Goal: Task Accomplishment & Management: Manage account settings

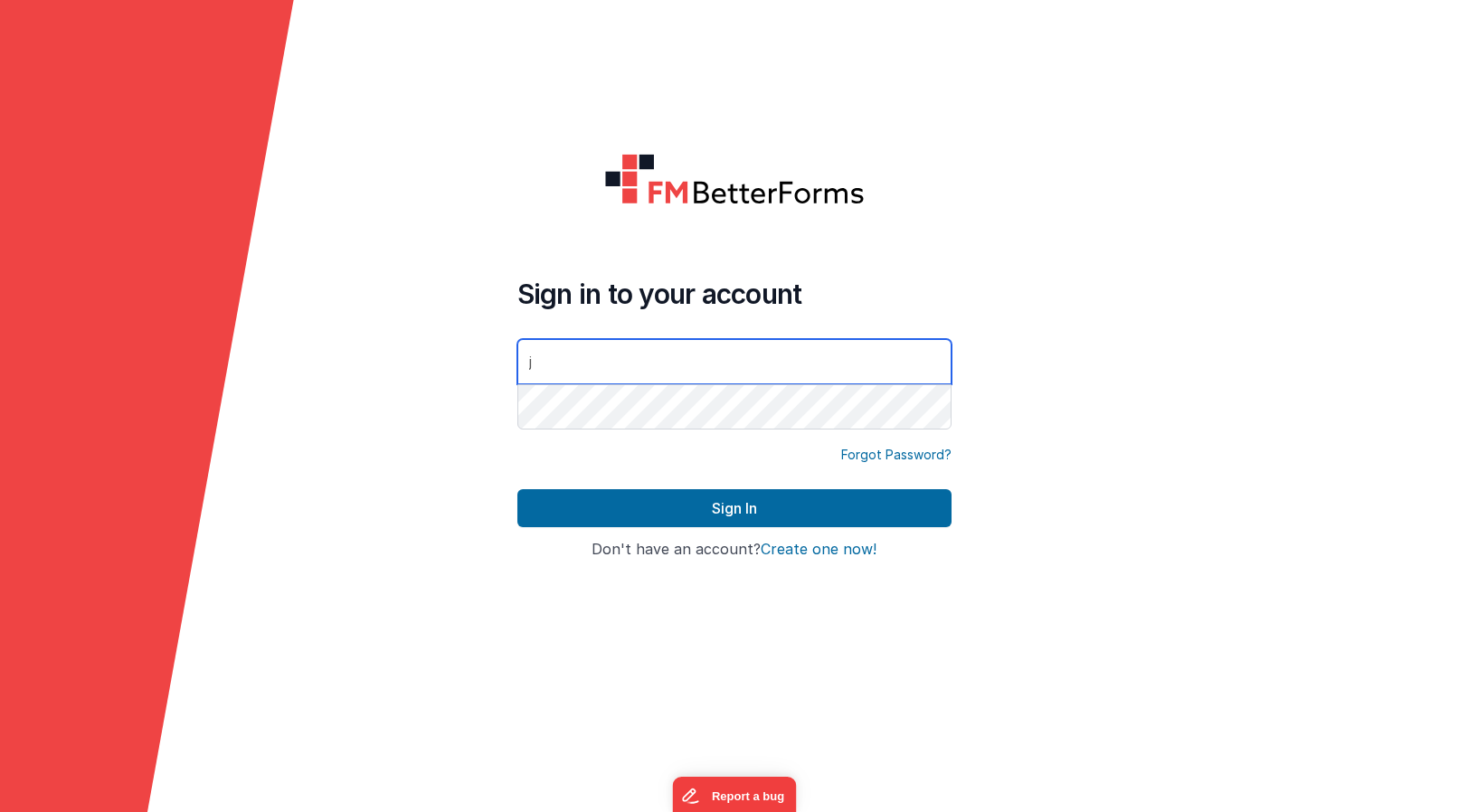
type input "[PERSON_NAME][EMAIL_ADDRESS][DOMAIN_NAME]"
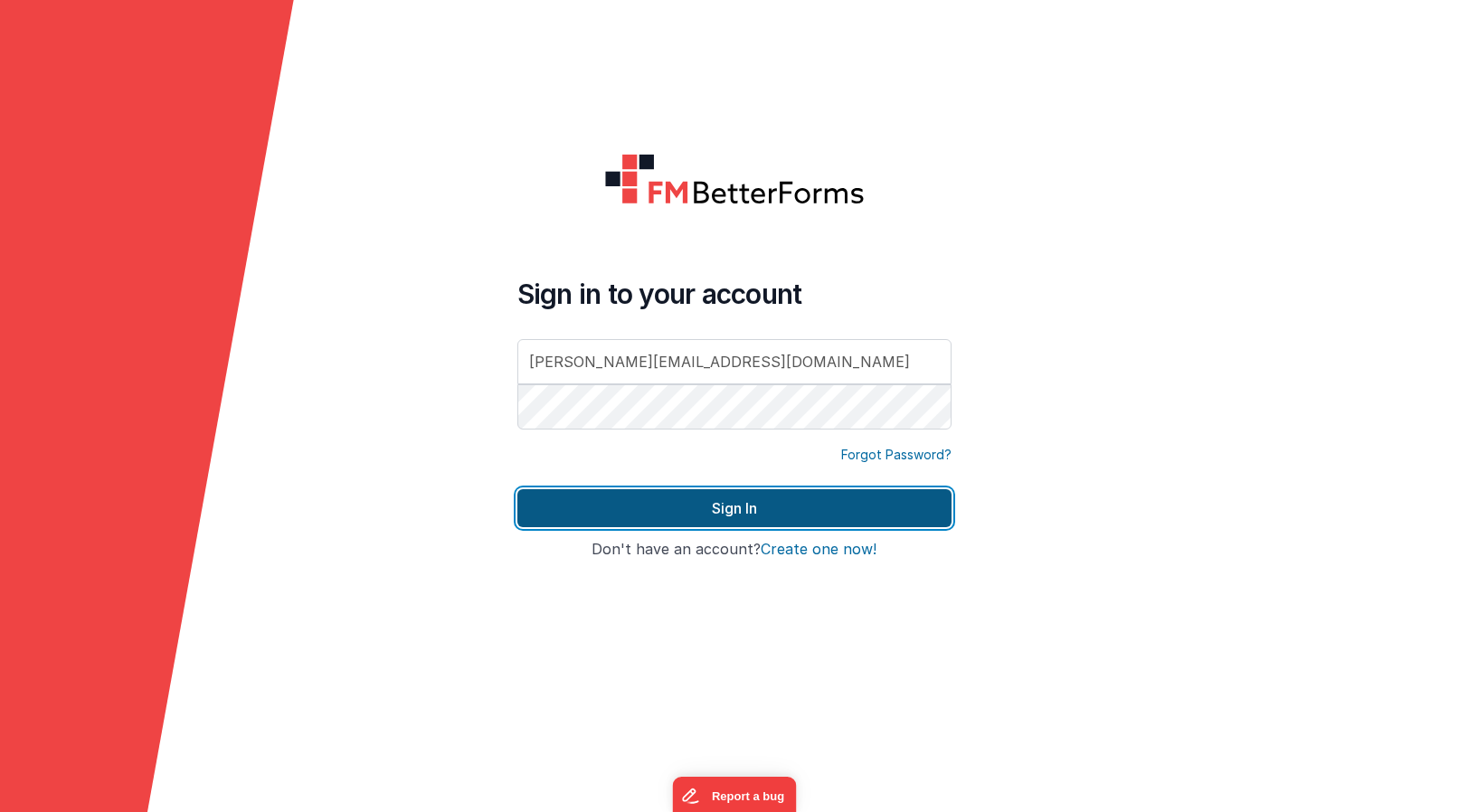
click at [684, 502] on button "Sign In" at bounding box center [734, 508] width 435 height 38
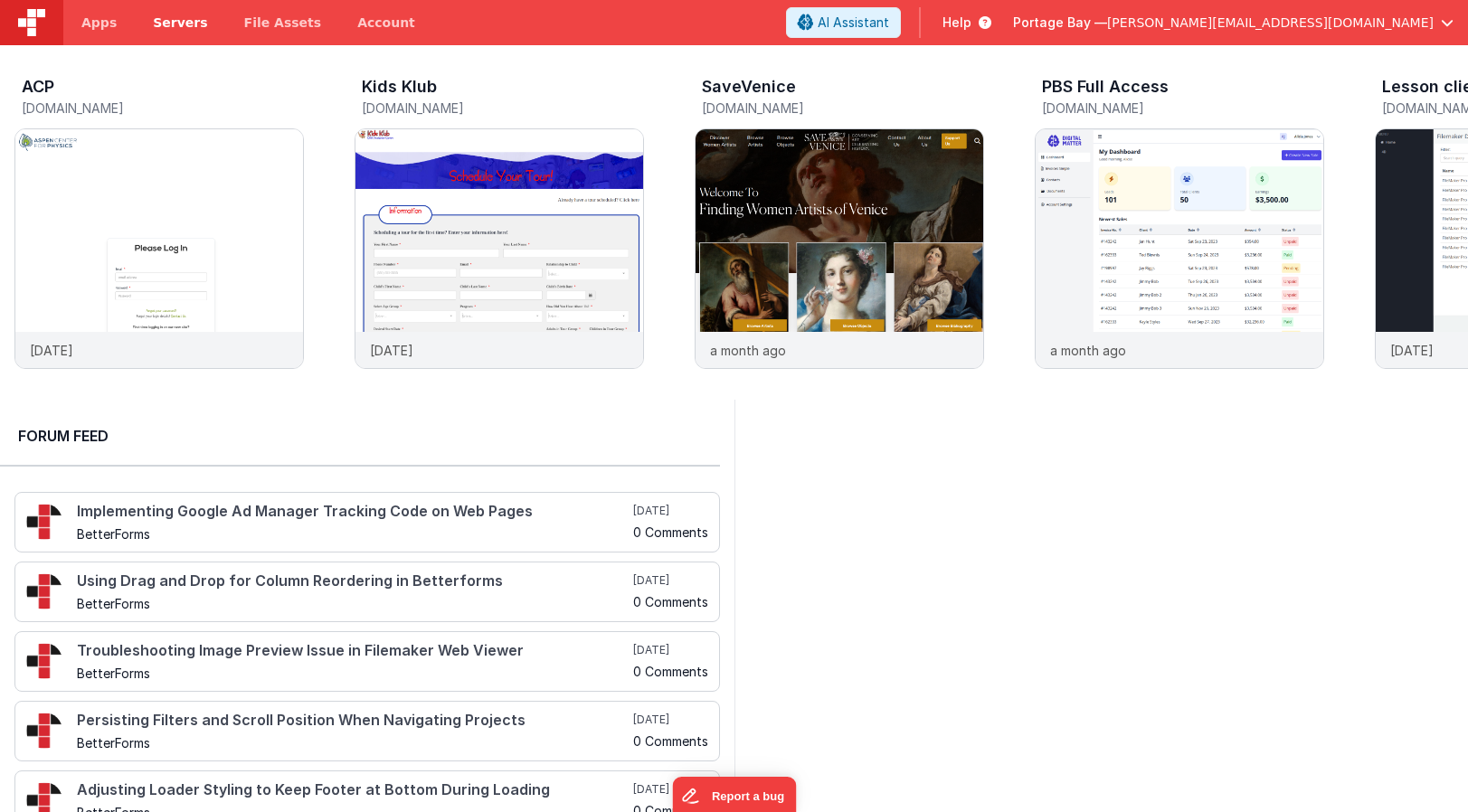
click at [177, 28] on span "Servers" at bounding box center [179, 23] width 54 height 18
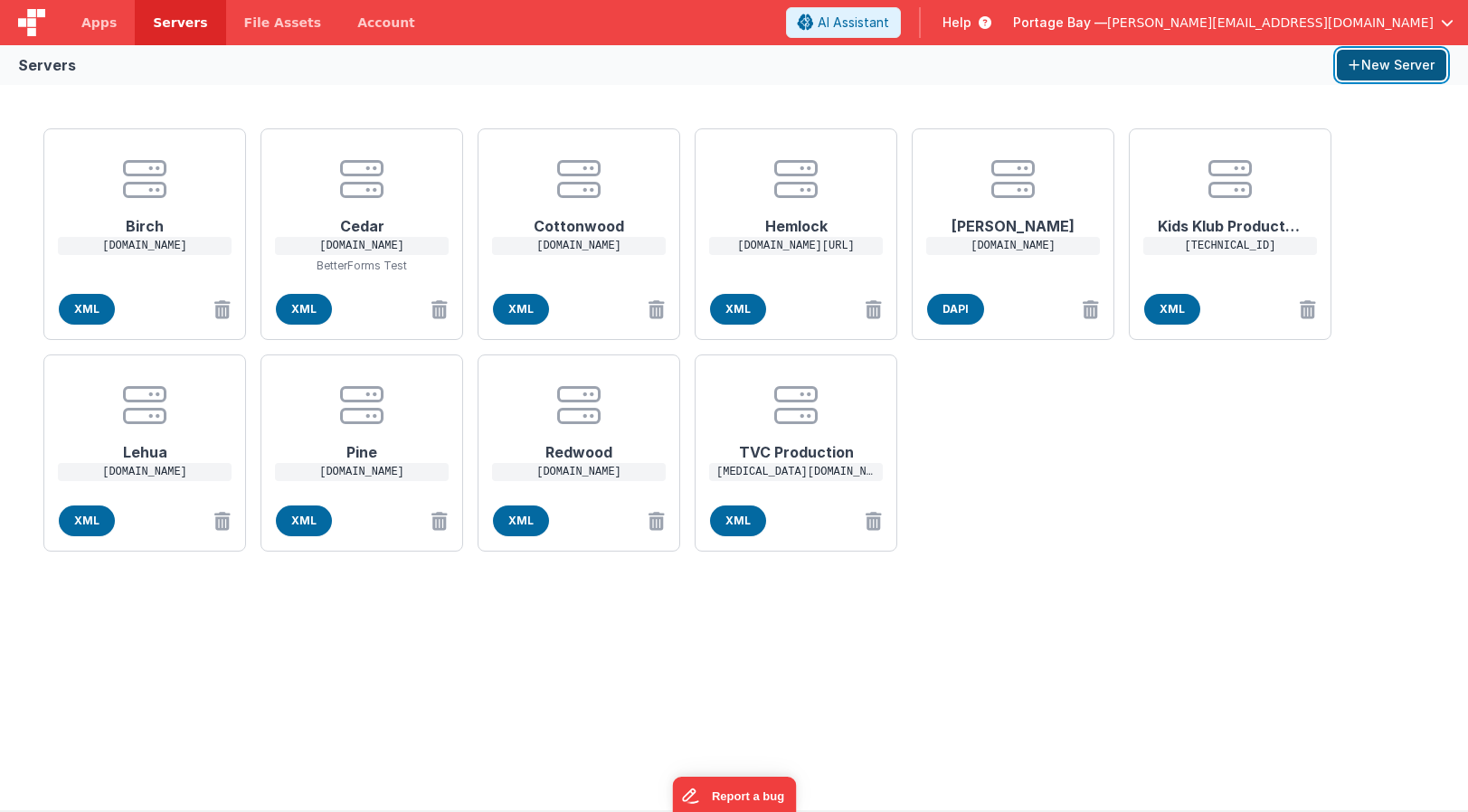
click at [1375, 67] on button "New Server" at bounding box center [1391, 64] width 109 height 30
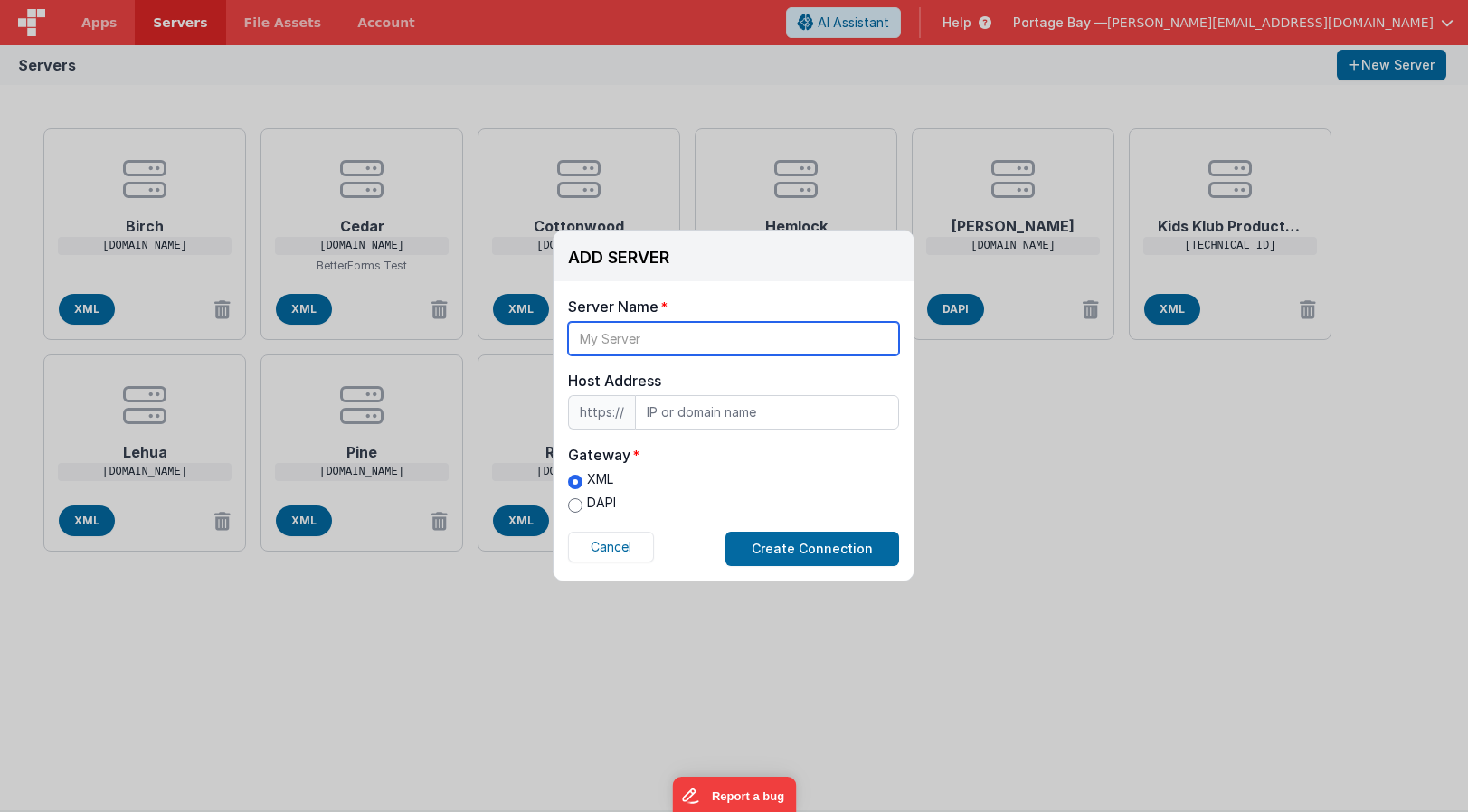
click at [639, 340] on input "text" at bounding box center [733, 338] width 331 height 33
type input "D"
type input "PBS_Dev02"
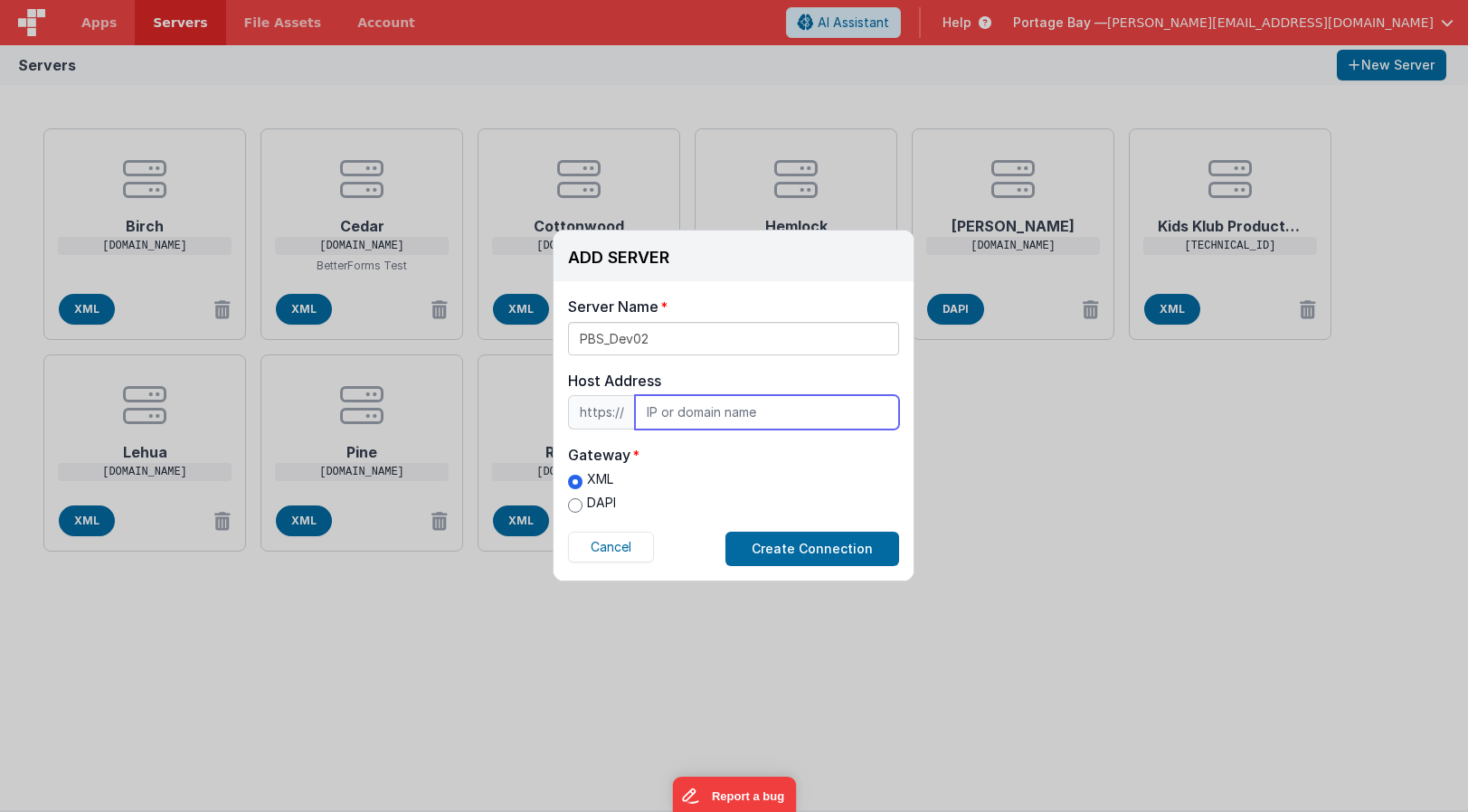
click at [747, 411] on input "text" at bounding box center [766, 412] width 264 height 34
type input "[DOMAIN_NAME]"
click at [783, 462] on label "Gateway" at bounding box center [733, 455] width 331 height 22
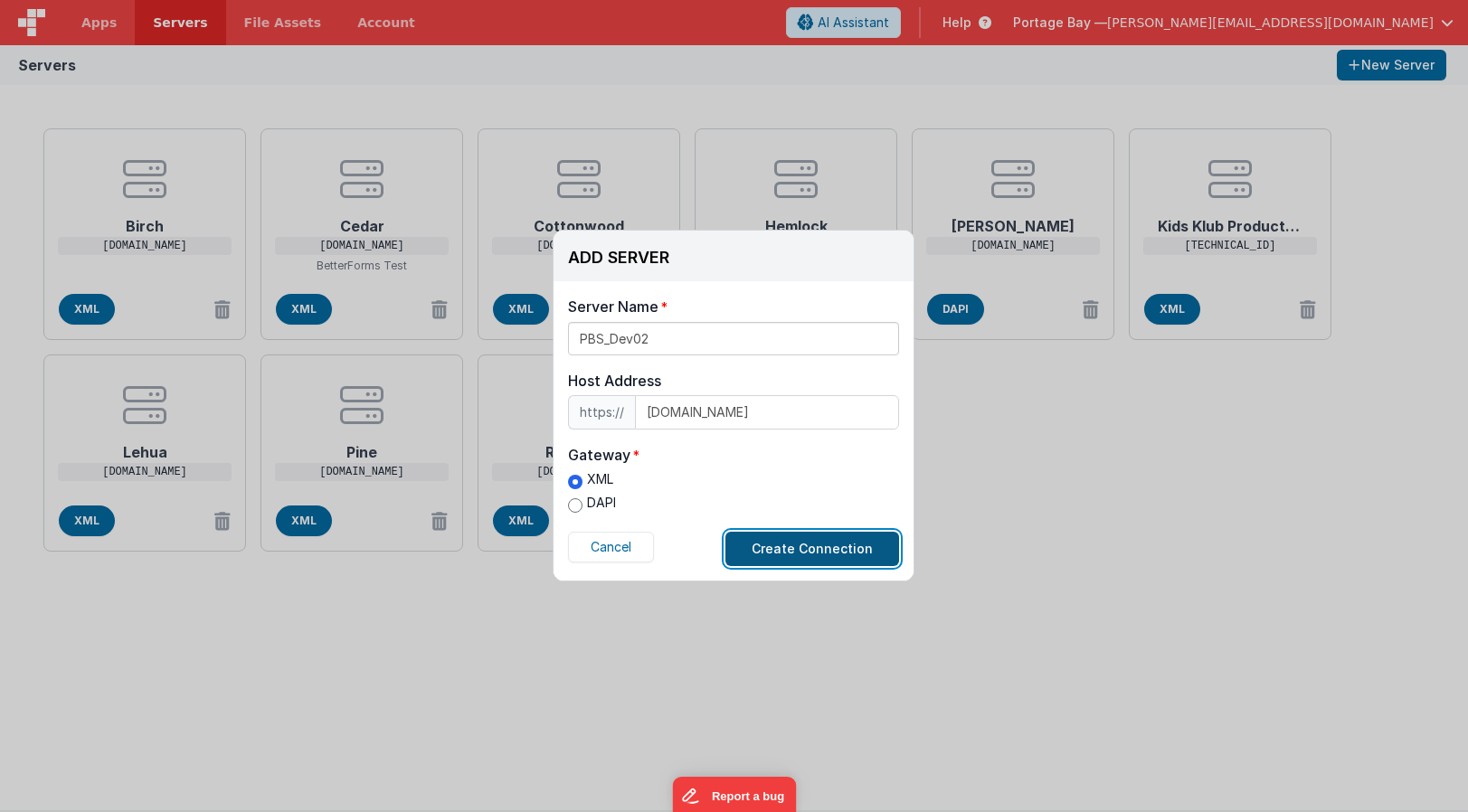
click at [823, 551] on button "Create Connection" at bounding box center [812, 548] width 174 height 34
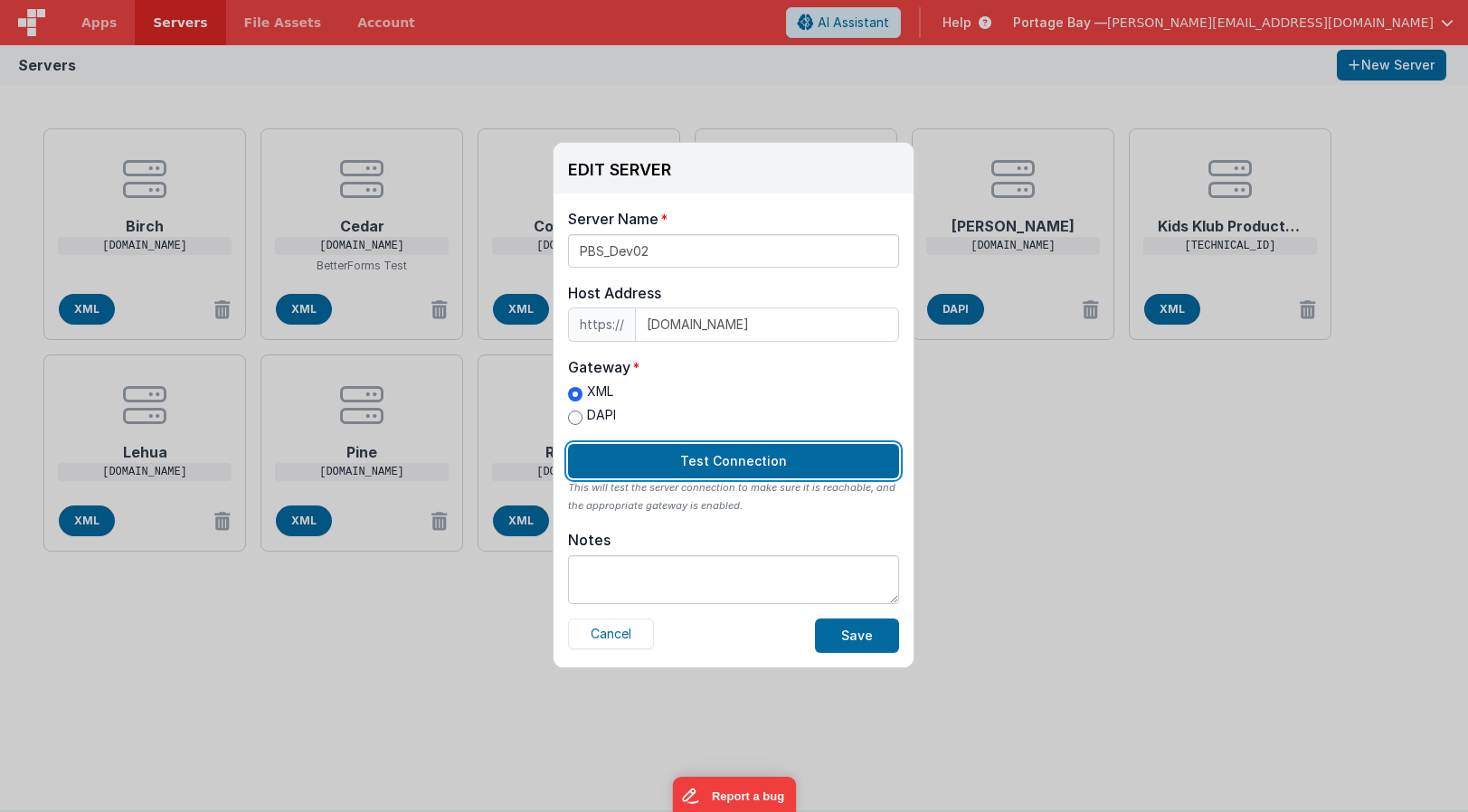
drag, startPoint x: 758, startPoint y: 468, endPoint x: 717, endPoint y: 464, distance: 41.2
click at [757, 468] on button "Test Connection" at bounding box center [733, 460] width 331 height 34
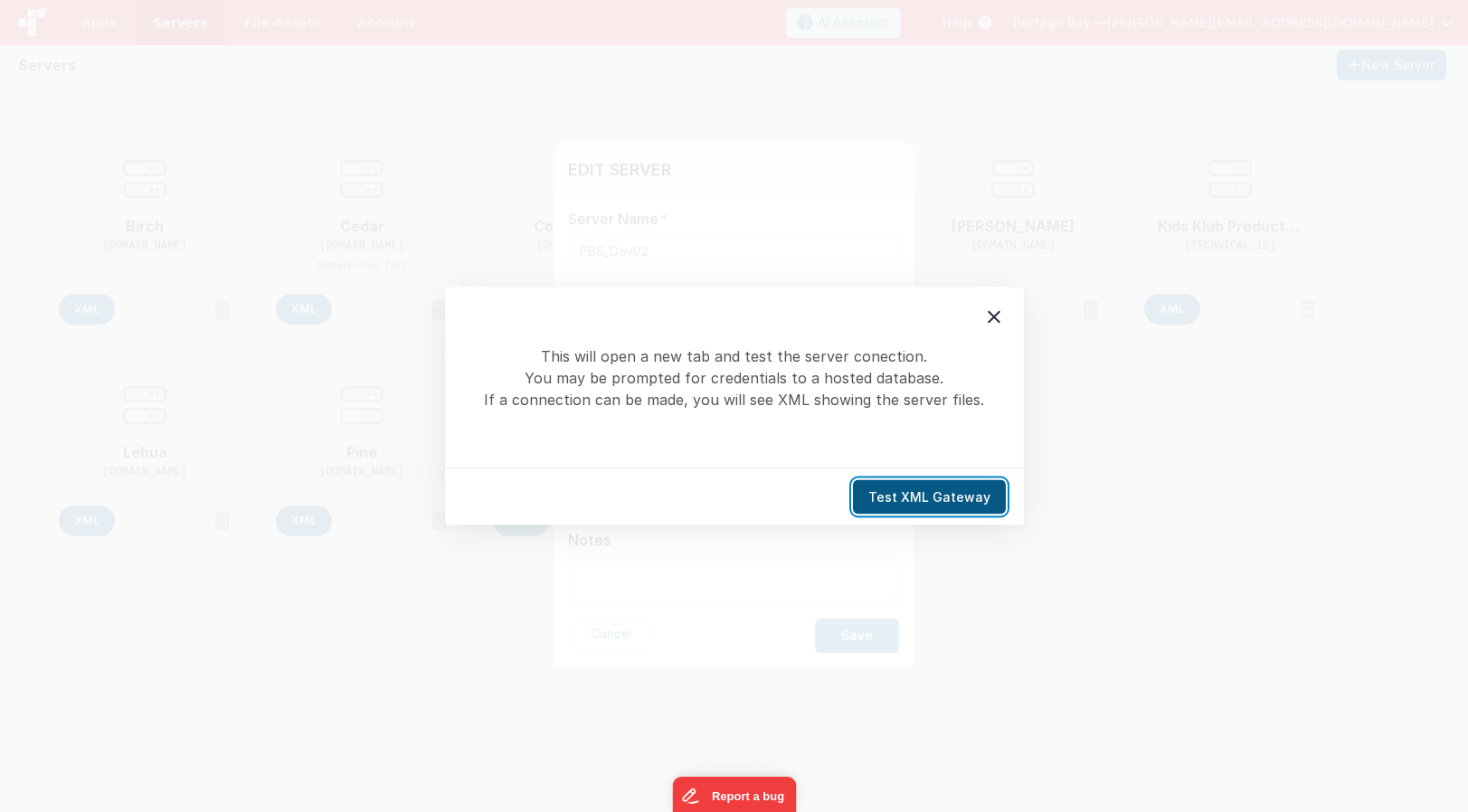
click at [951, 496] on button "Test XML Gateway" at bounding box center [929, 497] width 152 height 34
click at [999, 320] on icon at bounding box center [994, 318] width 22 height 22
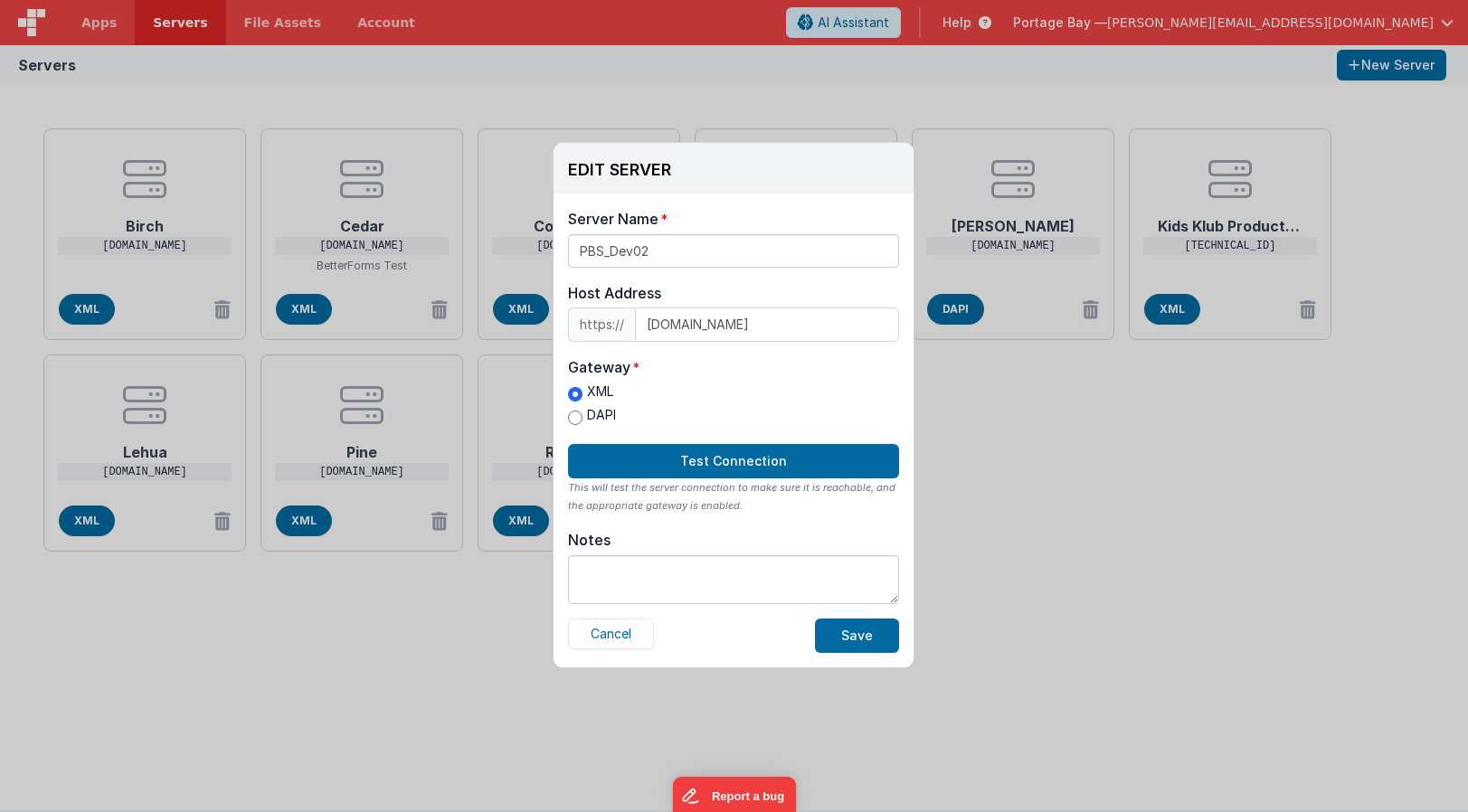
click at [652, 565] on textarea at bounding box center [733, 579] width 331 height 49
click at [853, 636] on button "Save" at bounding box center [857, 635] width 85 height 34
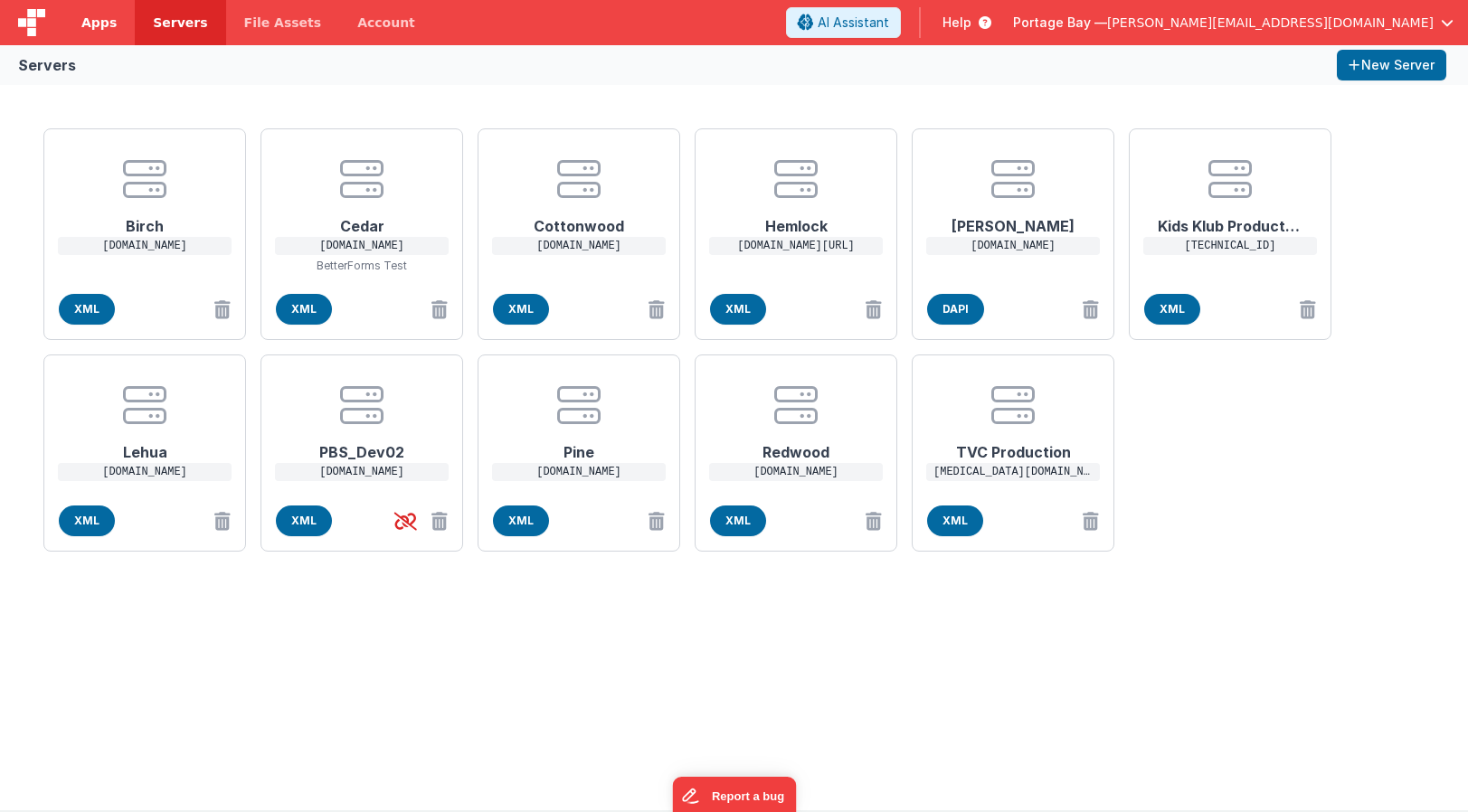
click at [99, 25] on span "Apps" at bounding box center [99, 23] width 35 height 18
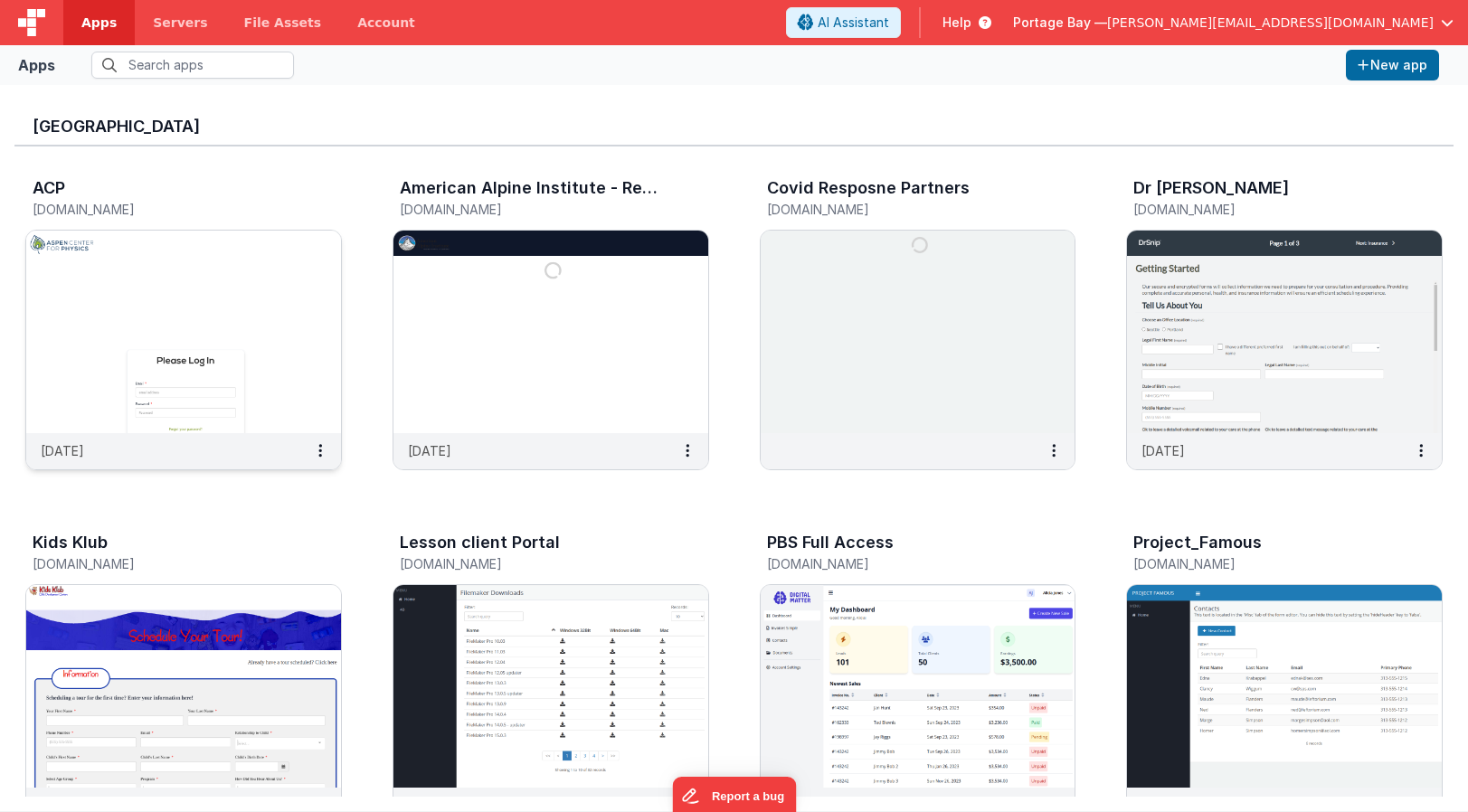
click at [184, 280] on img at bounding box center [184, 332] width 315 height 203
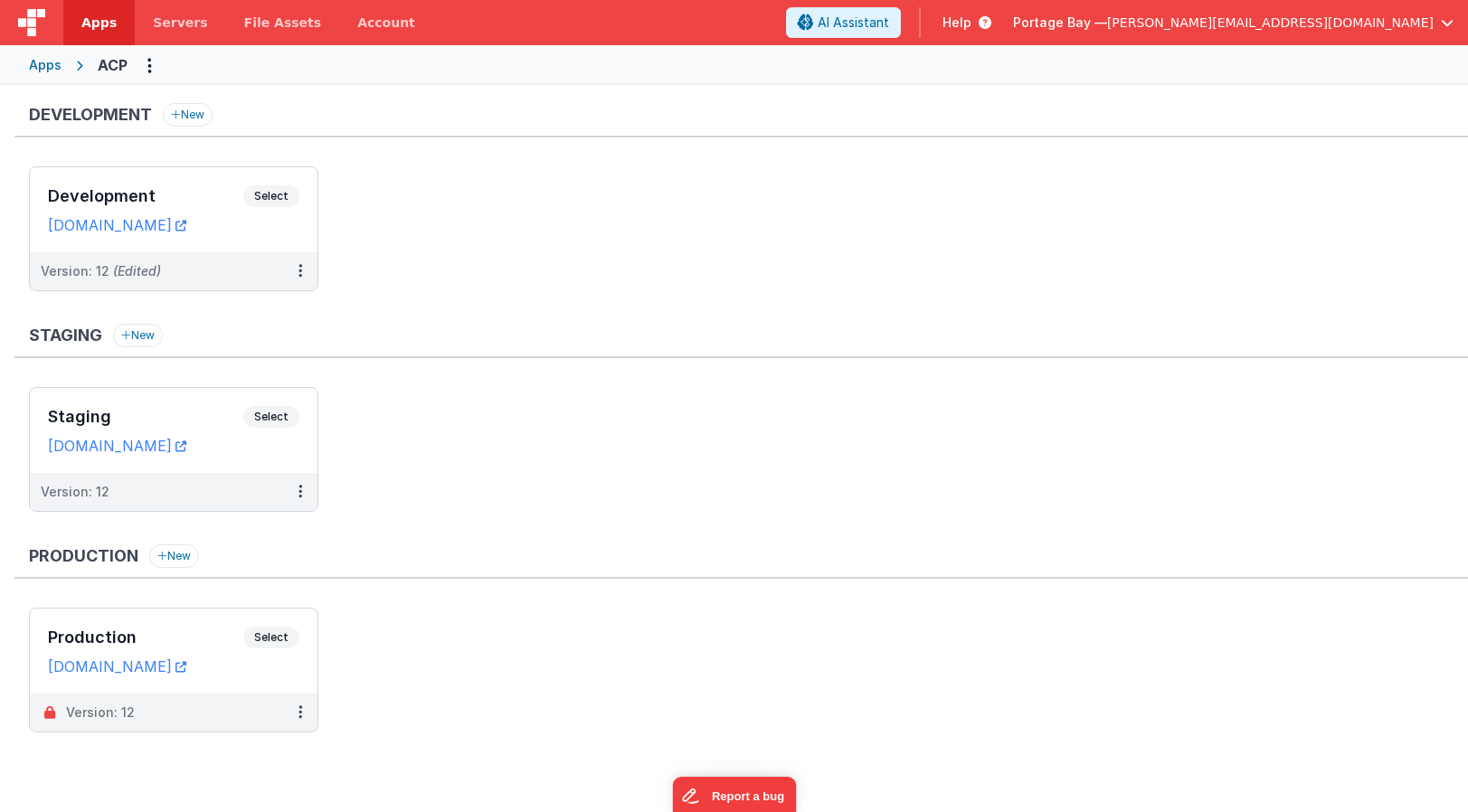
click at [105, 20] on span "Apps" at bounding box center [99, 23] width 35 height 18
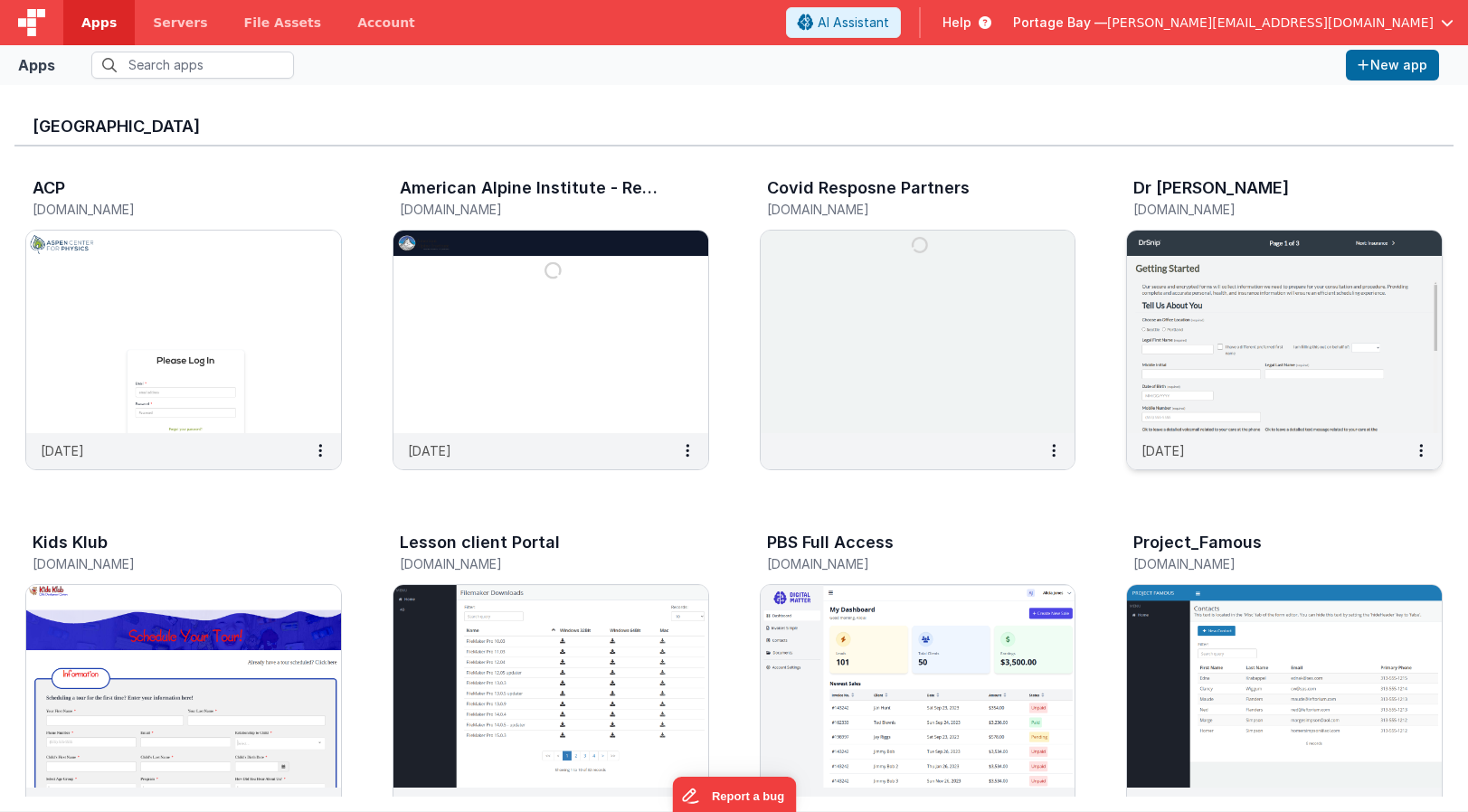
click at [1157, 193] on h3 "Dr [PERSON_NAME]" at bounding box center [1211, 188] width 155 height 18
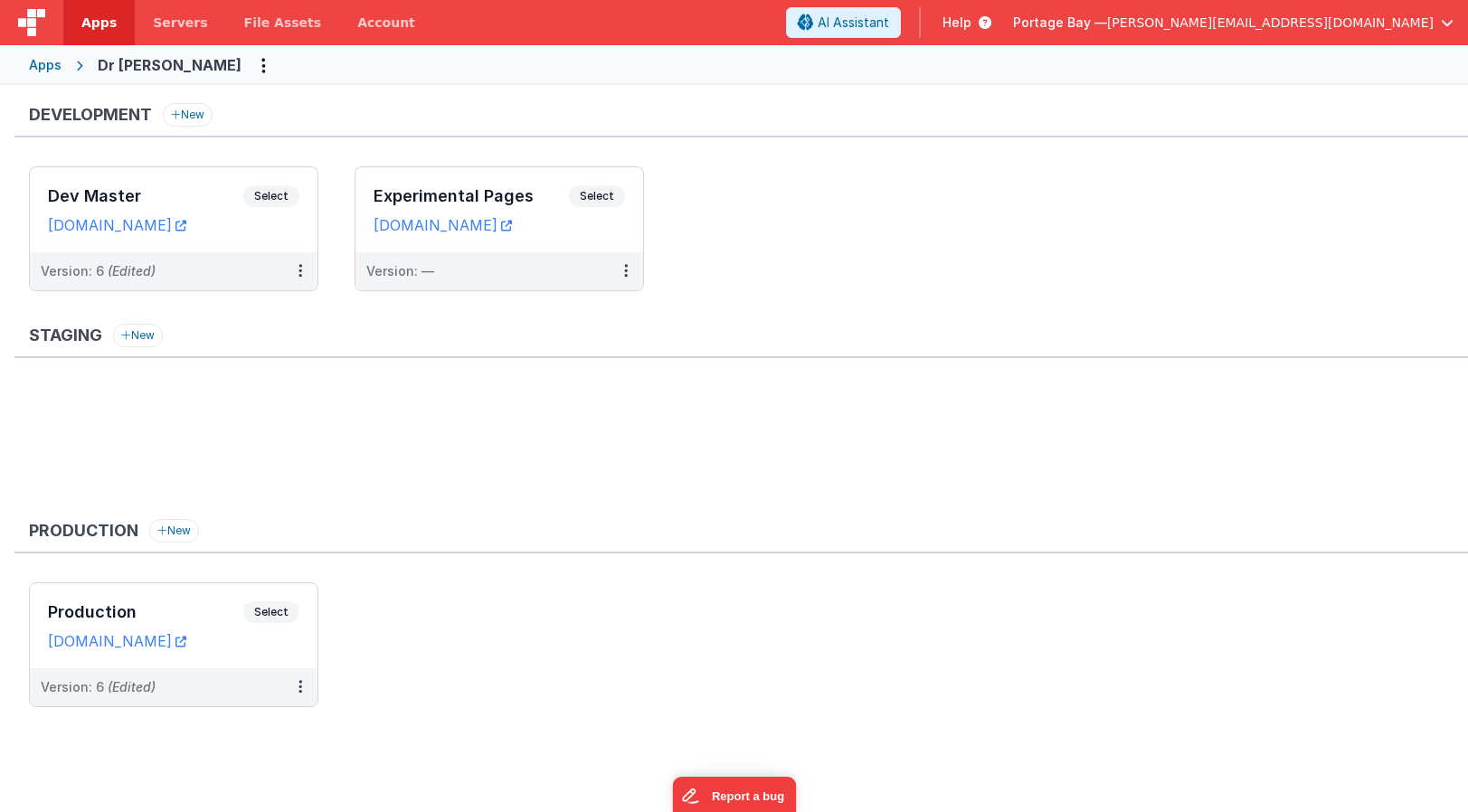
click at [101, 22] on span "Apps" at bounding box center [99, 23] width 35 height 18
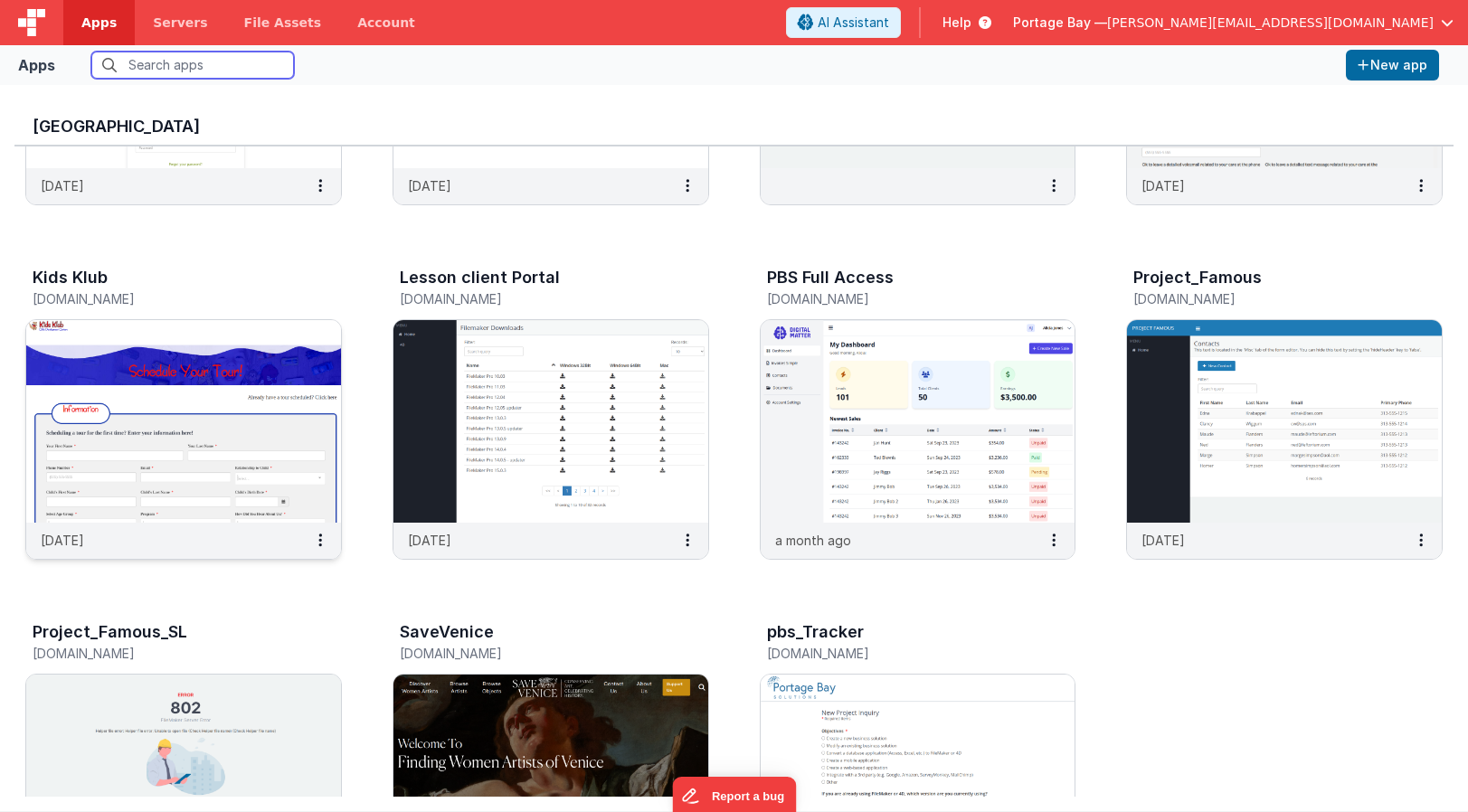
scroll to position [265, 0]
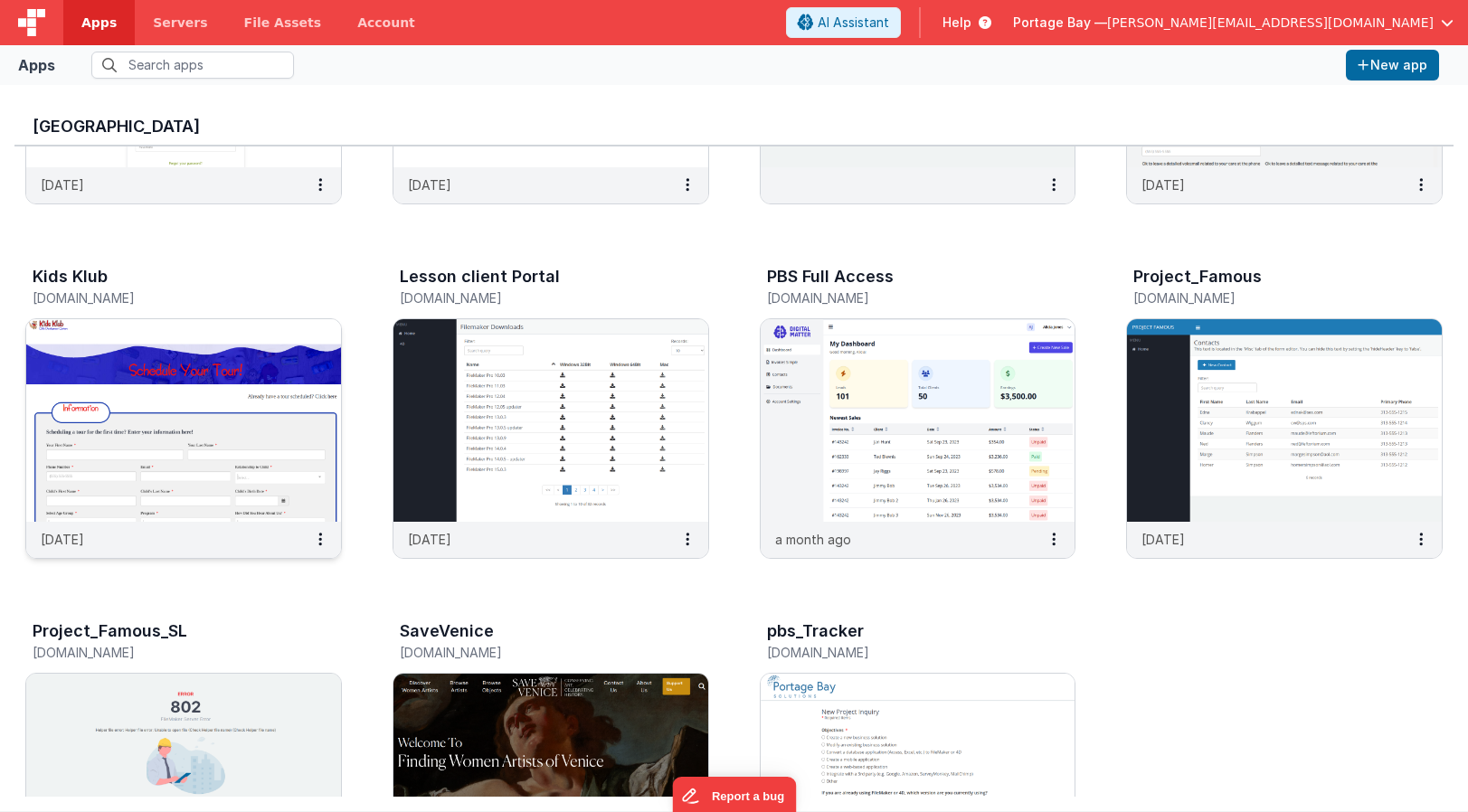
click at [78, 279] on h3 "Kids Klub" at bounding box center [70, 276] width 75 height 18
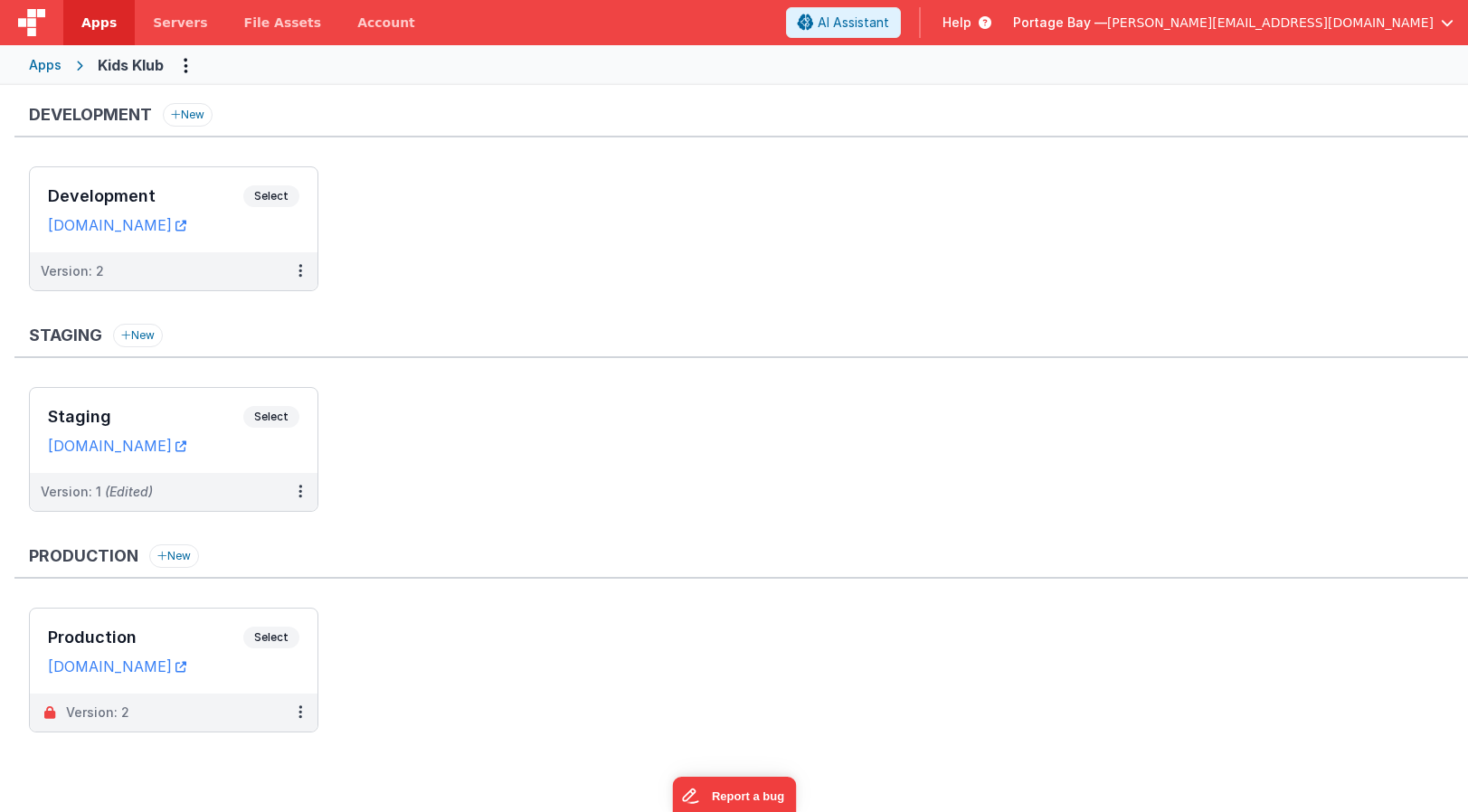
click at [89, 27] on span "Apps" at bounding box center [99, 23] width 35 height 18
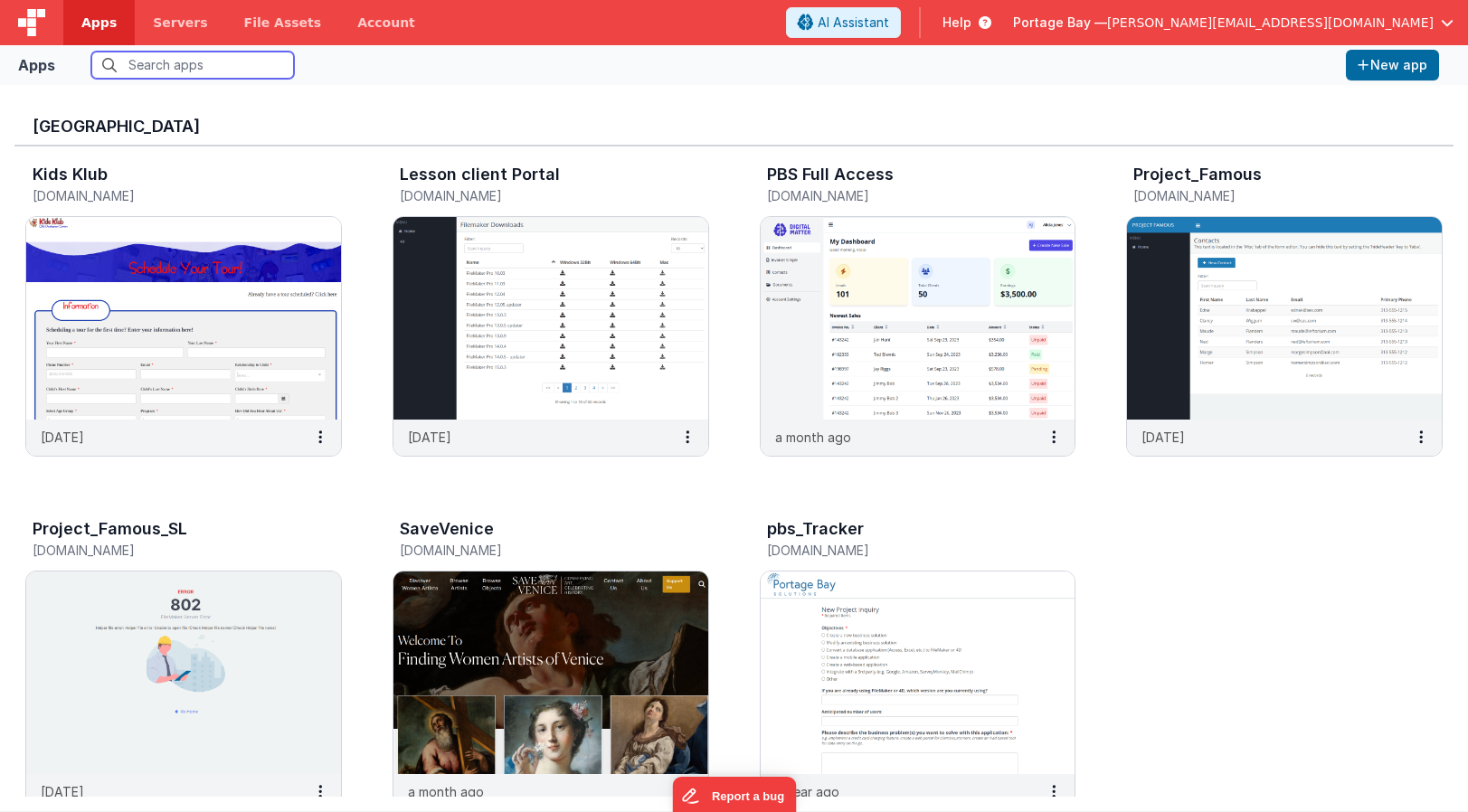
scroll to position [424, 0]
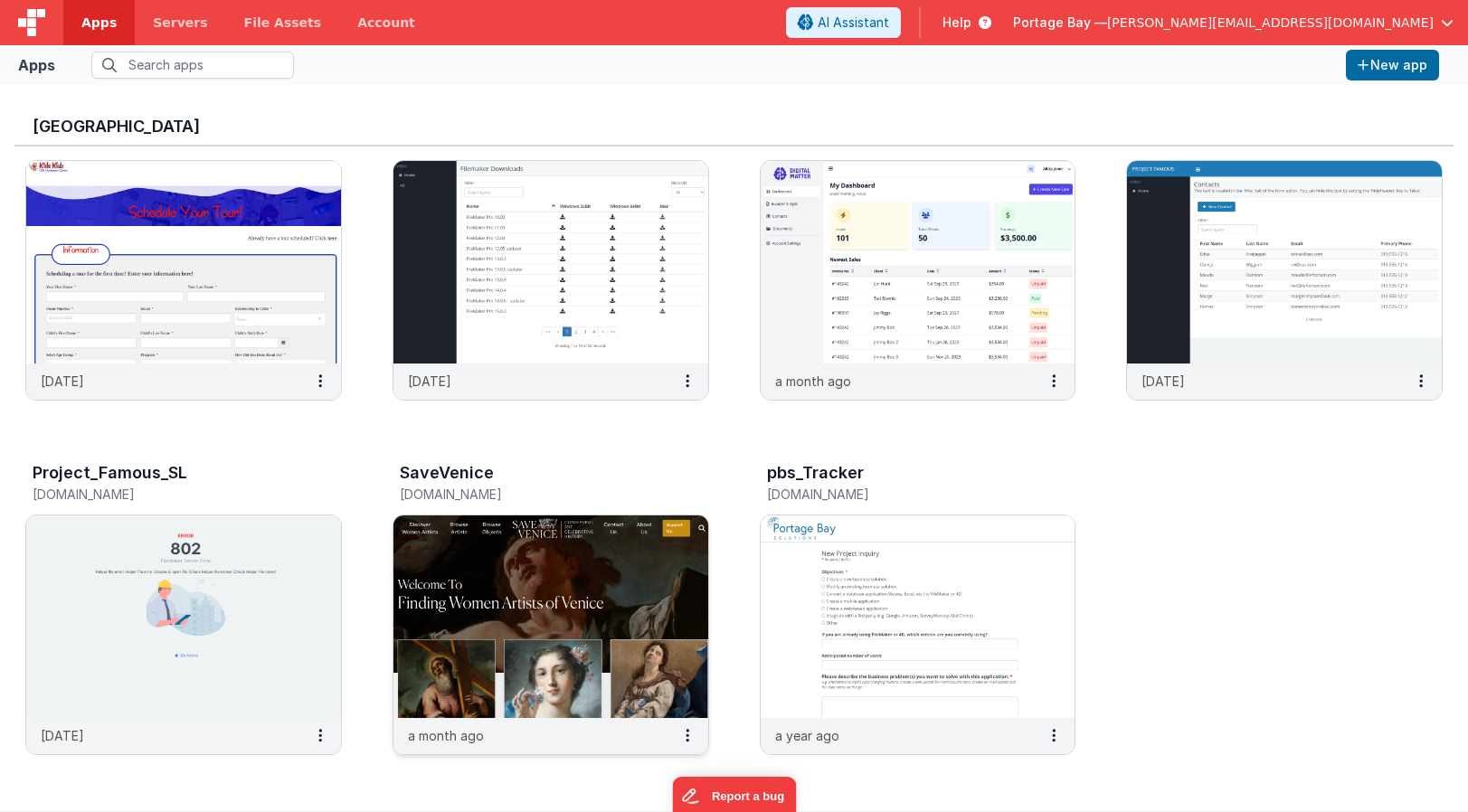
click at [466, 480] on h3 "SaveVenice" at bounding box center [446, 473] width 94 height 18
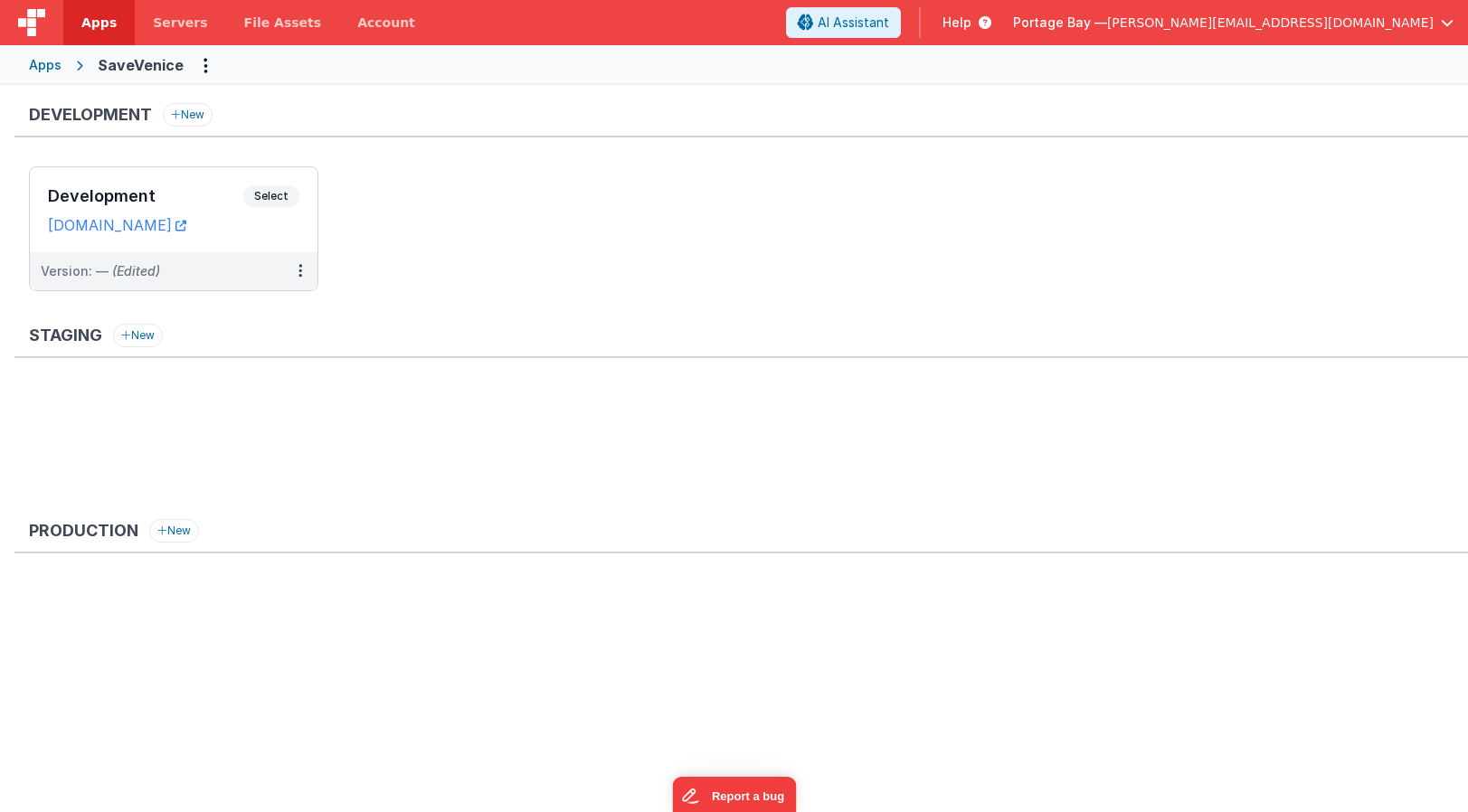
click at [92, 24] on span "Apps" at bounding box center [99, 23] width 35 height 18
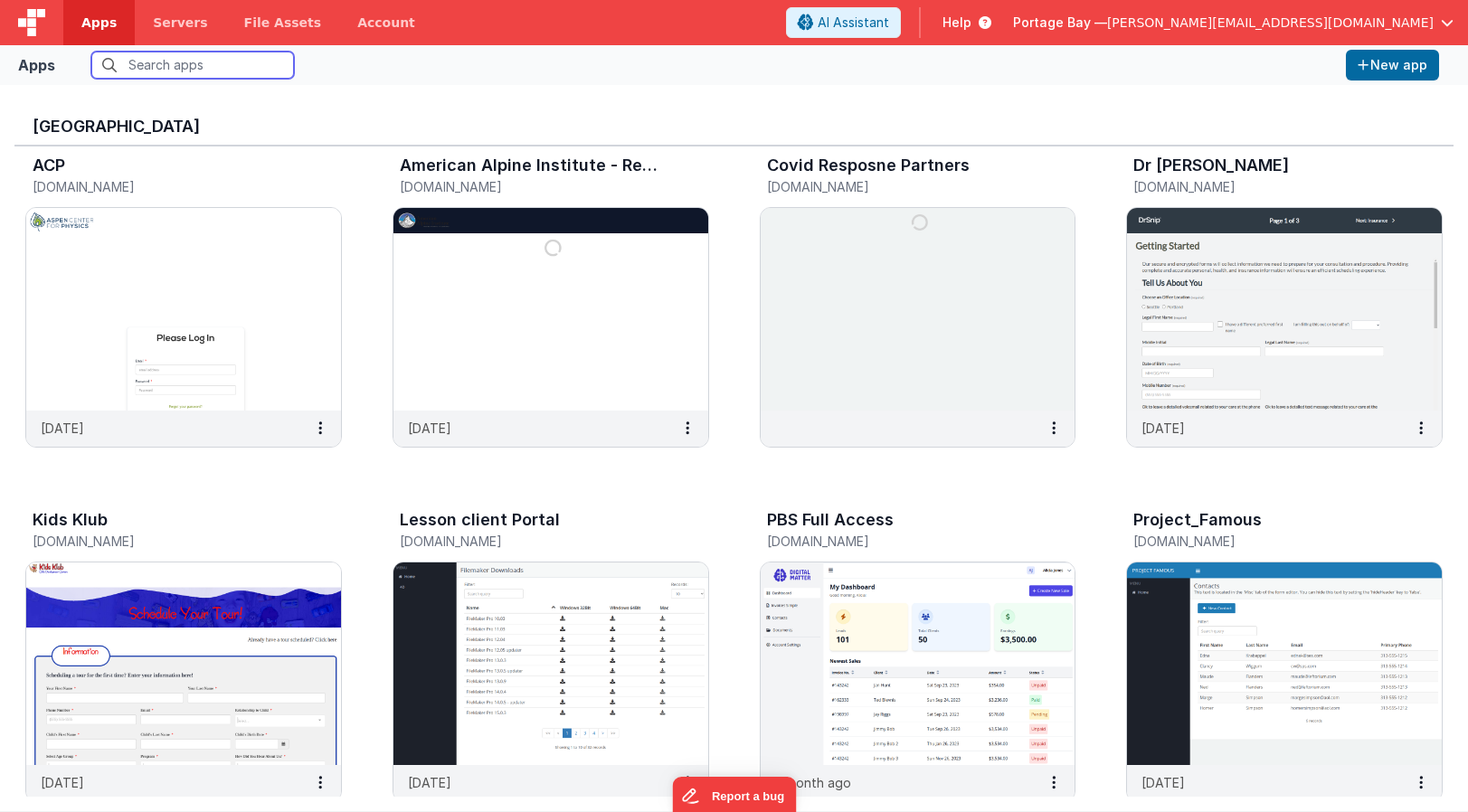
scroll to position [20, 0]
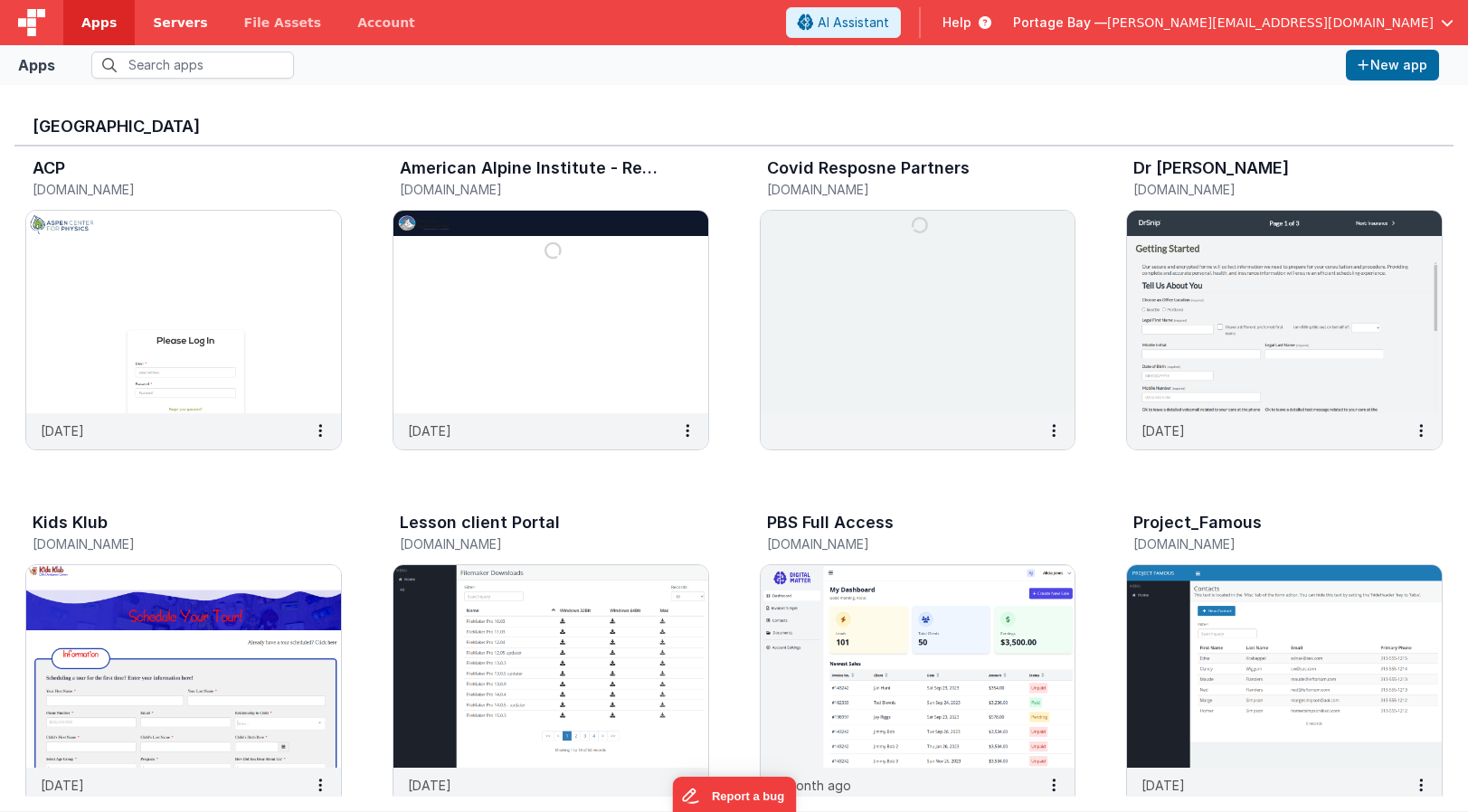
click at [170, 28] on span "Servers" at bounding box center [179, 23] width 54 height 18
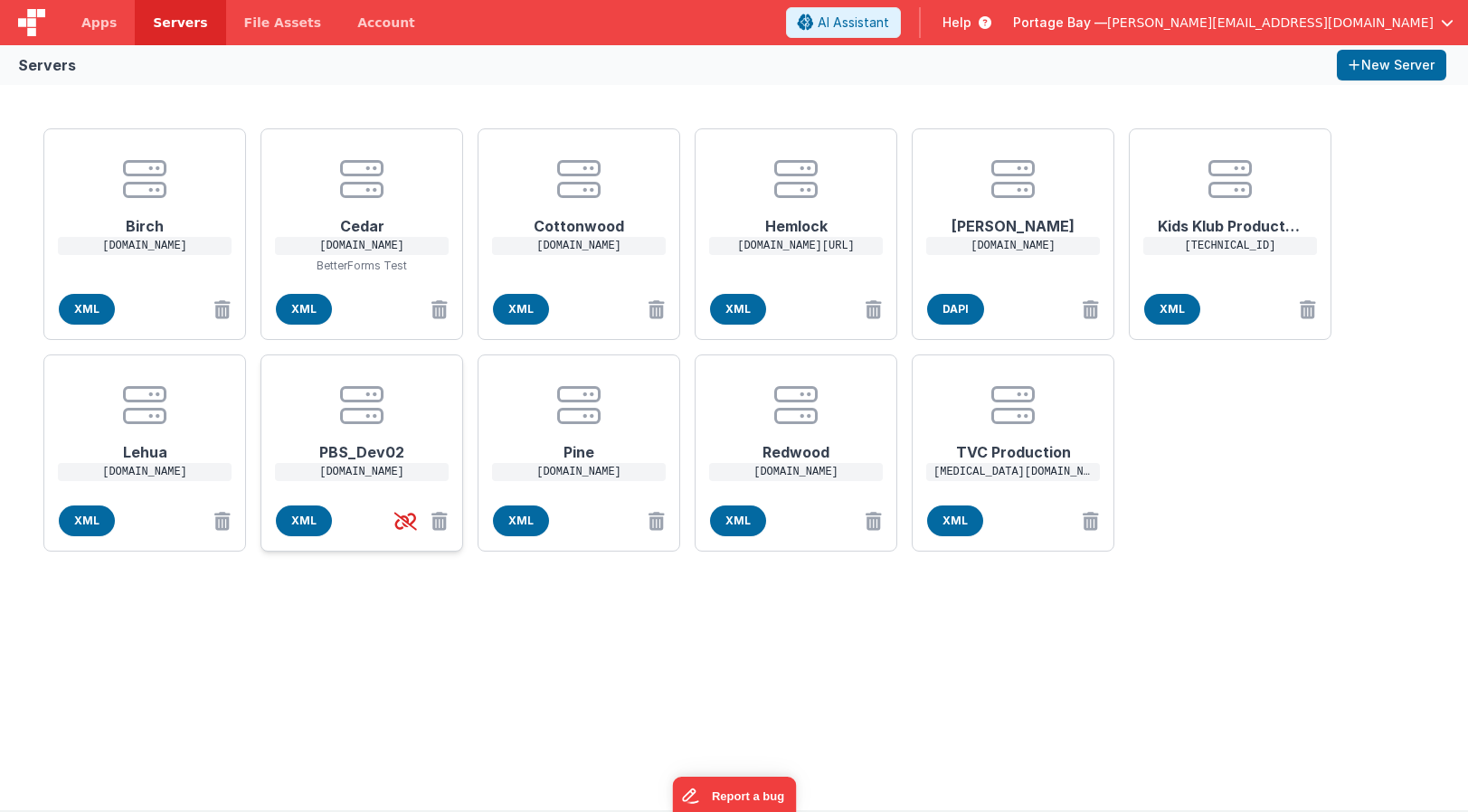
click at [355, 462] on h1 "PBS_Dev02" at bounding box center [362, 445] width 145 height 36
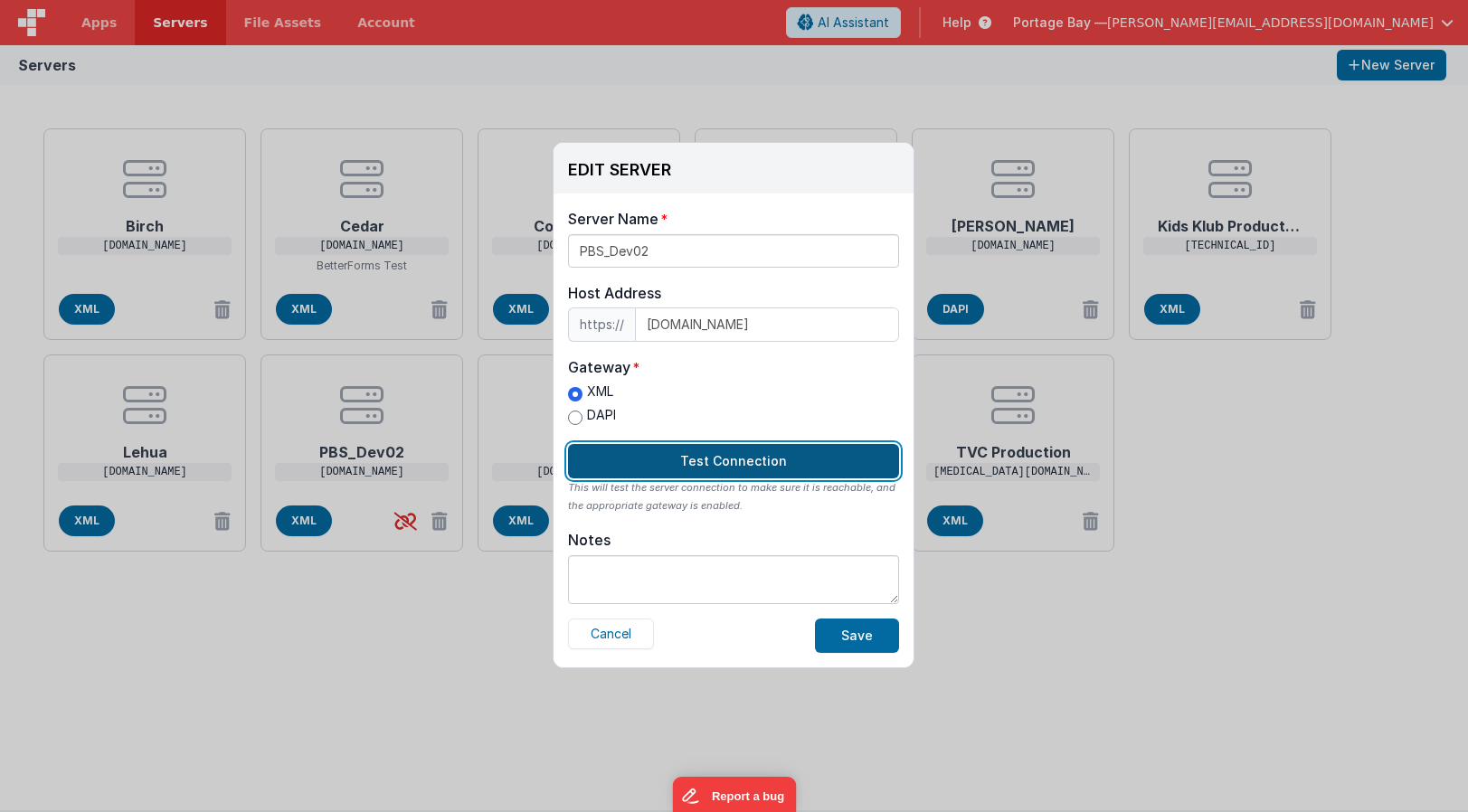
click at [741, 457] on button "Test Connection" at bounding box center [733, 460] width 331 height 34
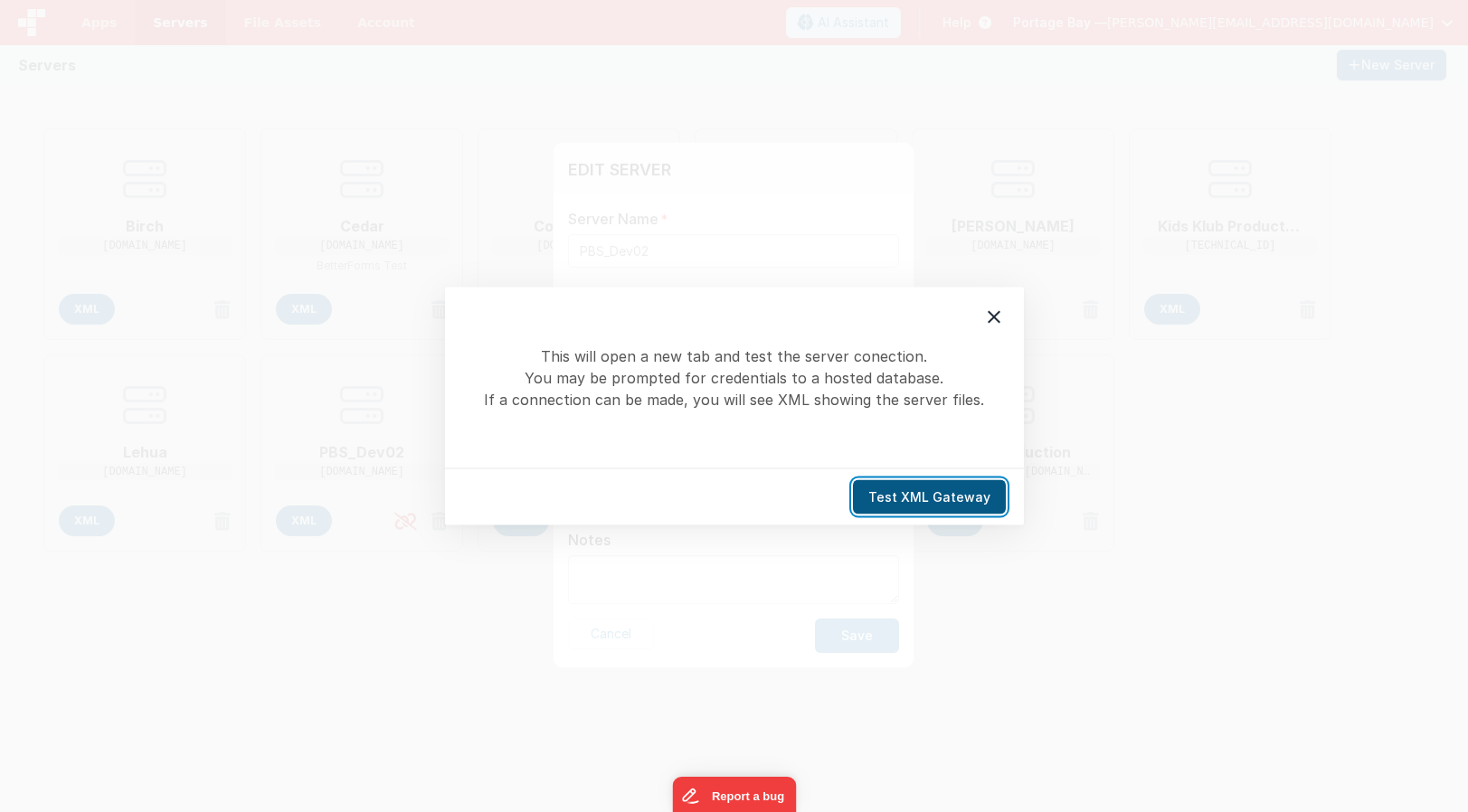
click at [939, 488] on button "Test XML Gateway" at bounding box center [929, 497] width 152 height 34
click at [998, 318] on icon at bounding box center [994, 318] width 22 height 22
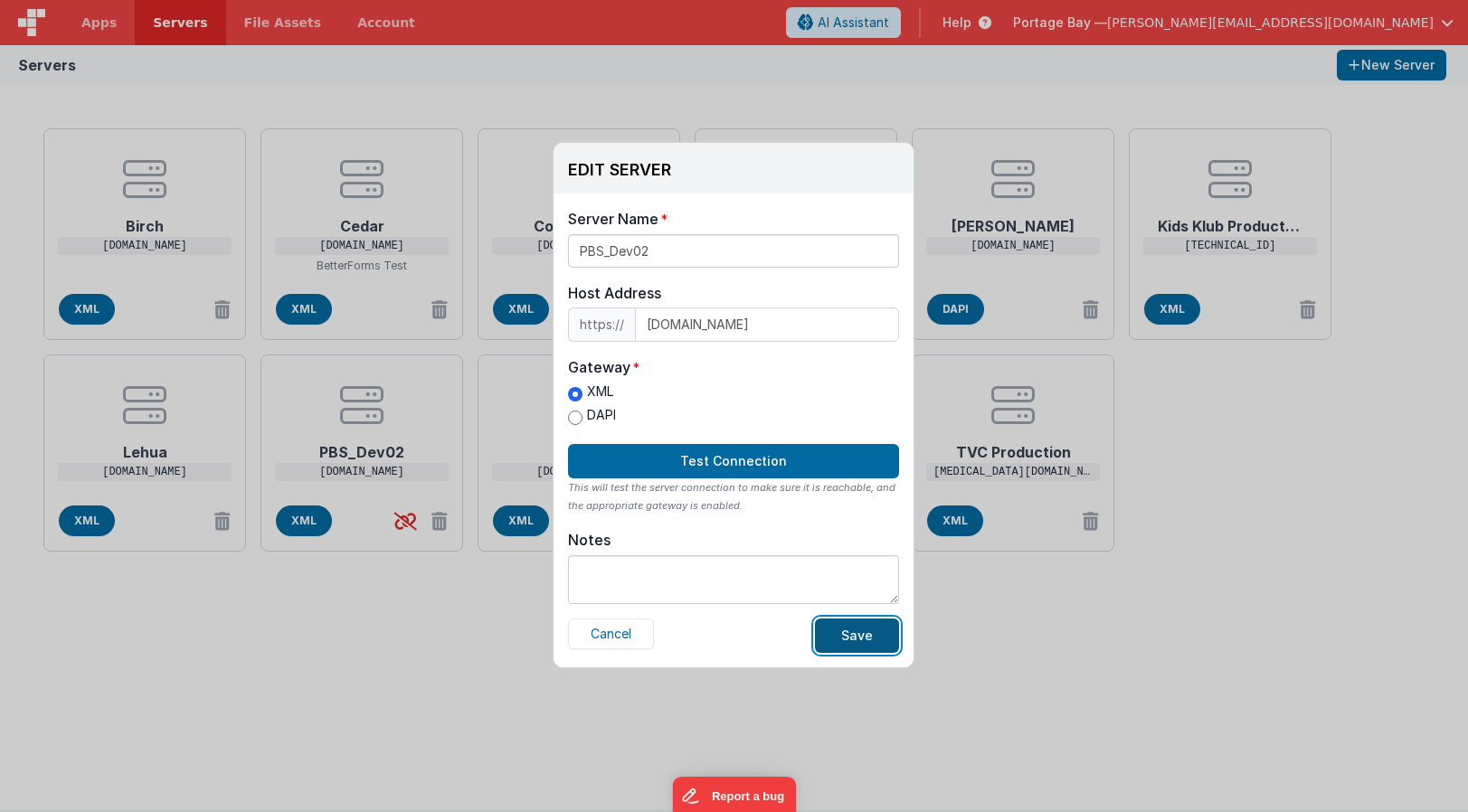
click at [858, 631] on button "Save" at bounding box center [857, 635] width 85 height 34
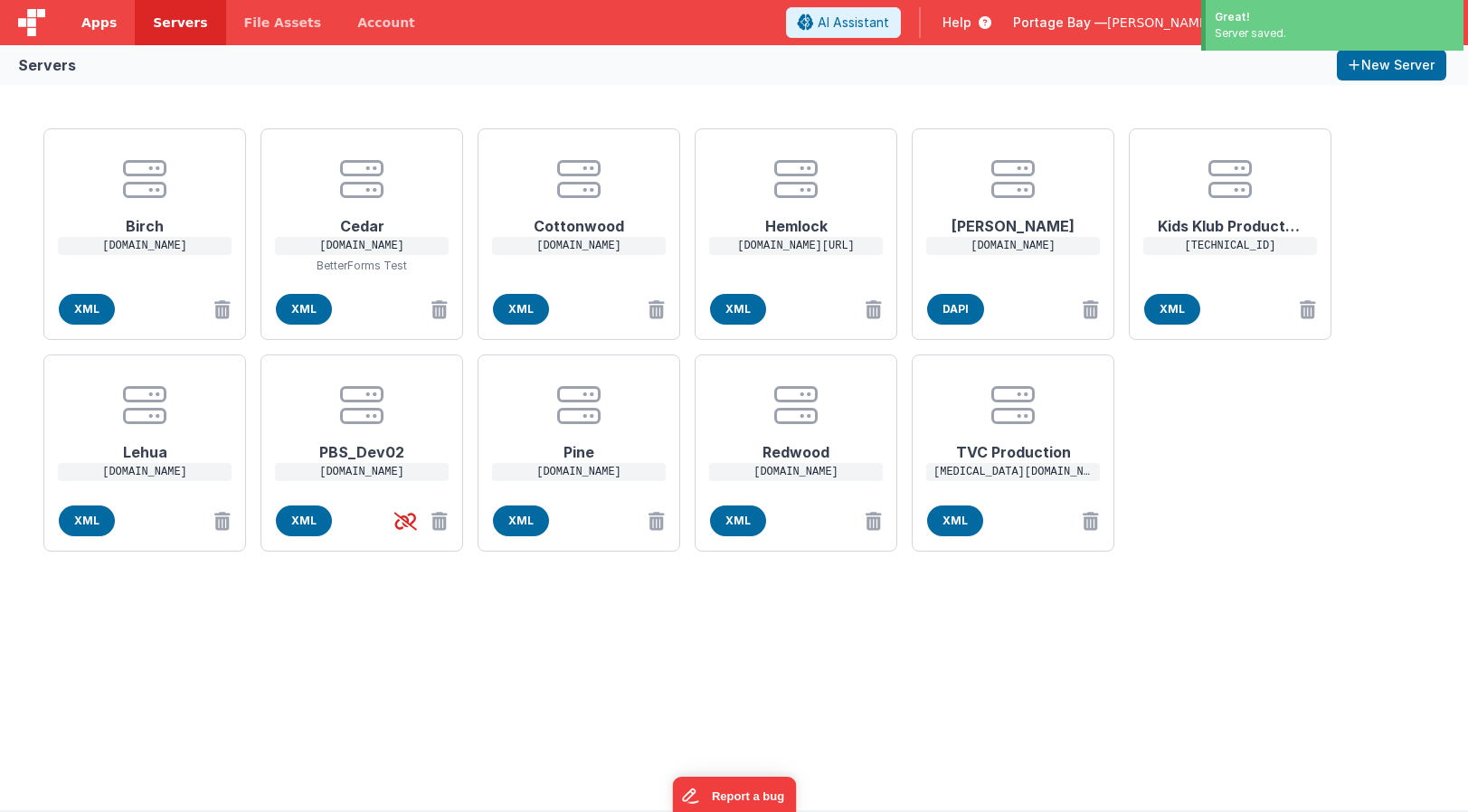
click at [93, 20] on span "Apps" at bounding box center [99, 23] width 35 height 18
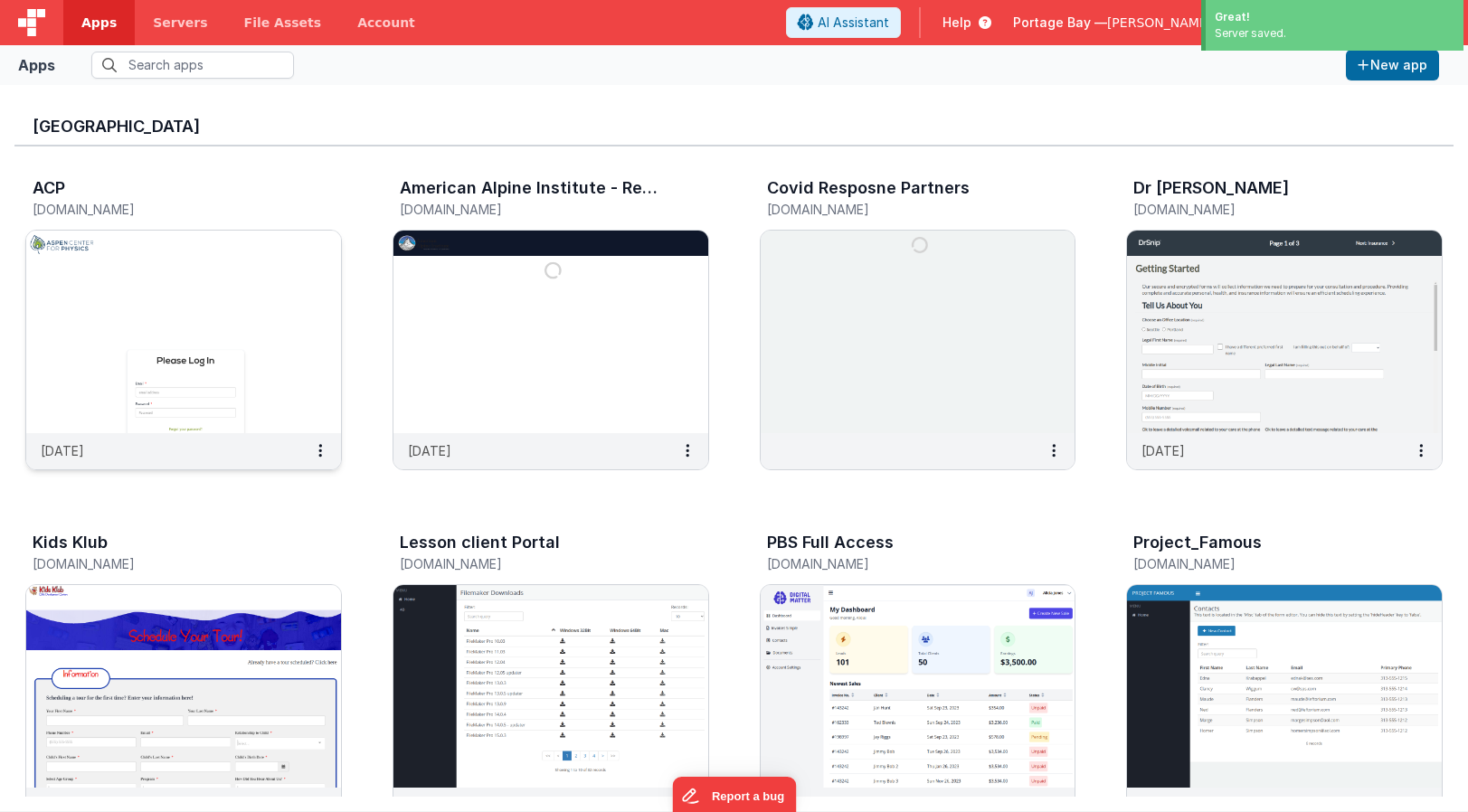
click at [131, 276] on img at bounding box center [184, 332] width 315 height 203
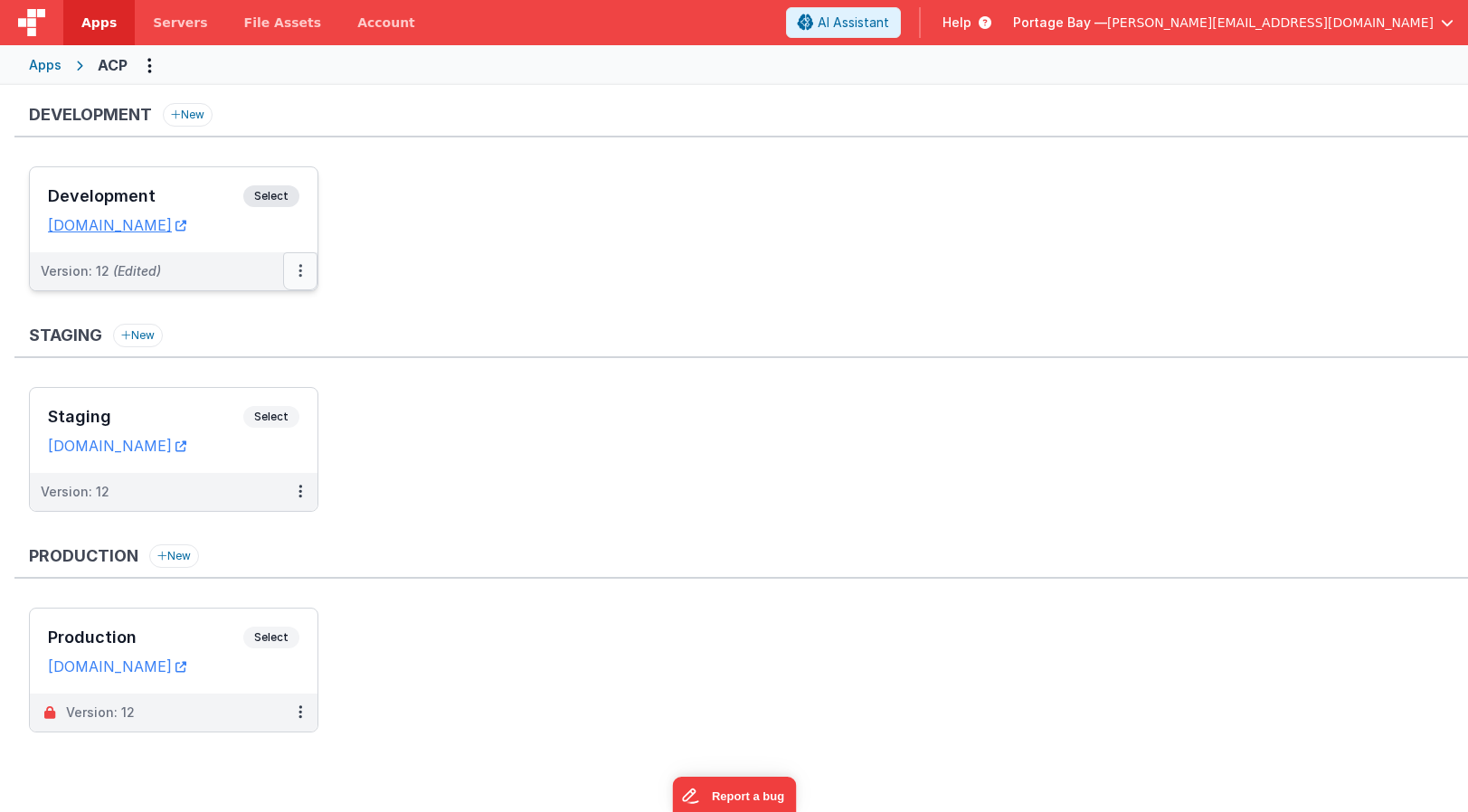
click at [299, 271] on icon at bounding box center [300, 270] width 4 height 1
click at [485, 254] on div at bounding box center [734, 406] width 1468 height 812
click at [297, 271] on button at bounding box center [299, 271] width 34 height 38
click at [265, 310] on link "Edit" at bounding box center [237, 311] width 159 height 32
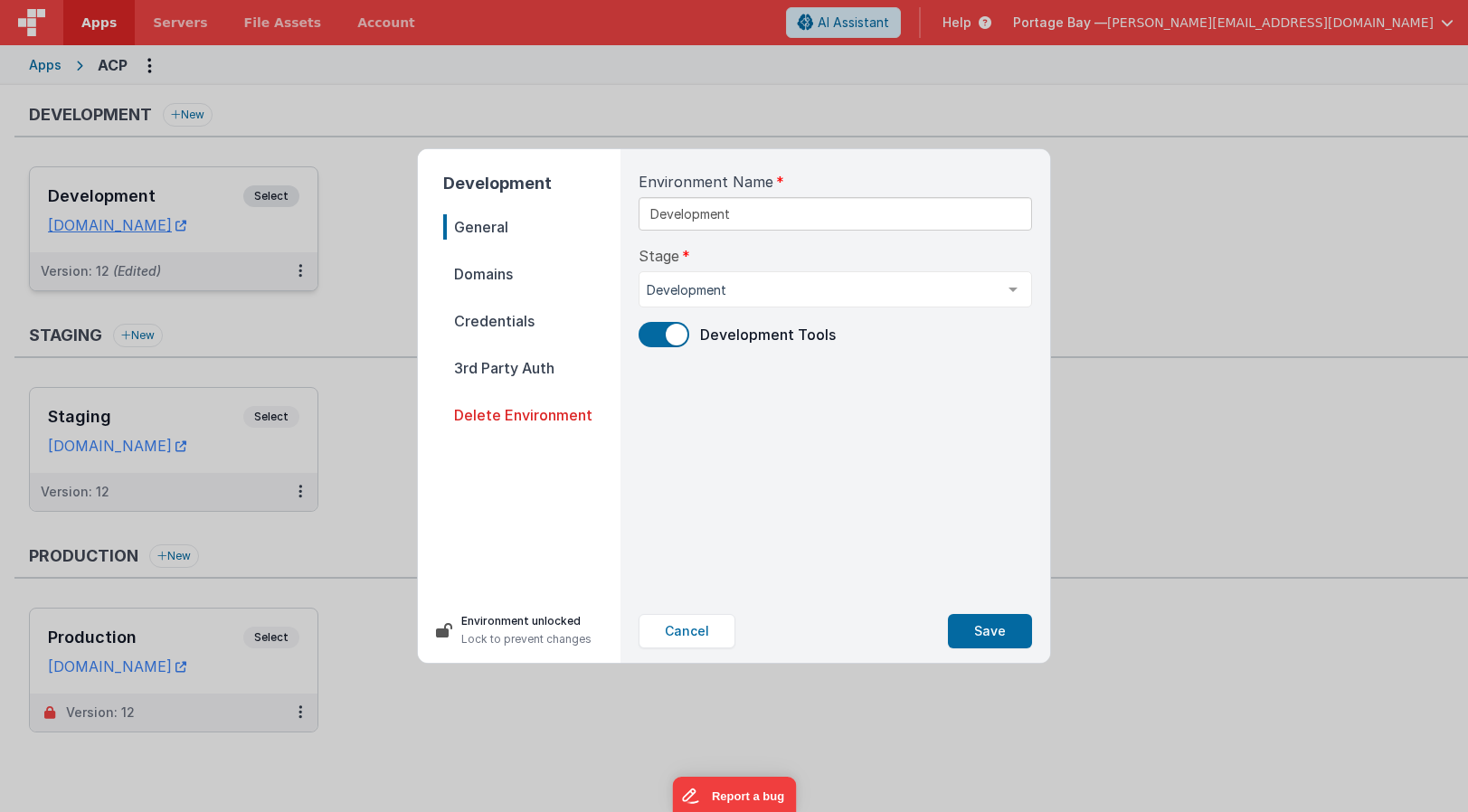
click at [472, 276] on span "Domains" at bounding box center [531, 275] width 177 height 26
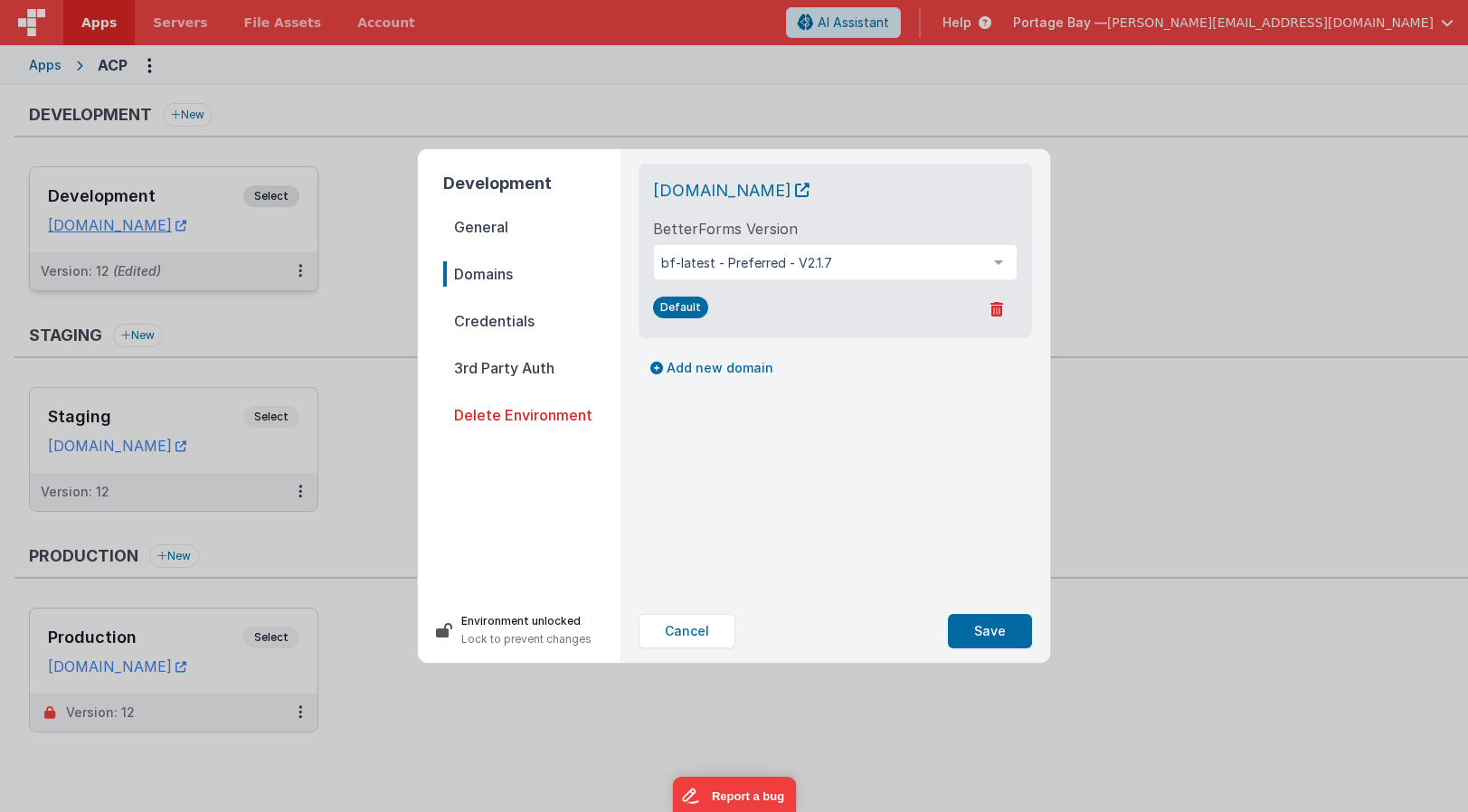
click at [482, 325] on span "Credentials" at bounding box center [531, 321] width 177 height 26
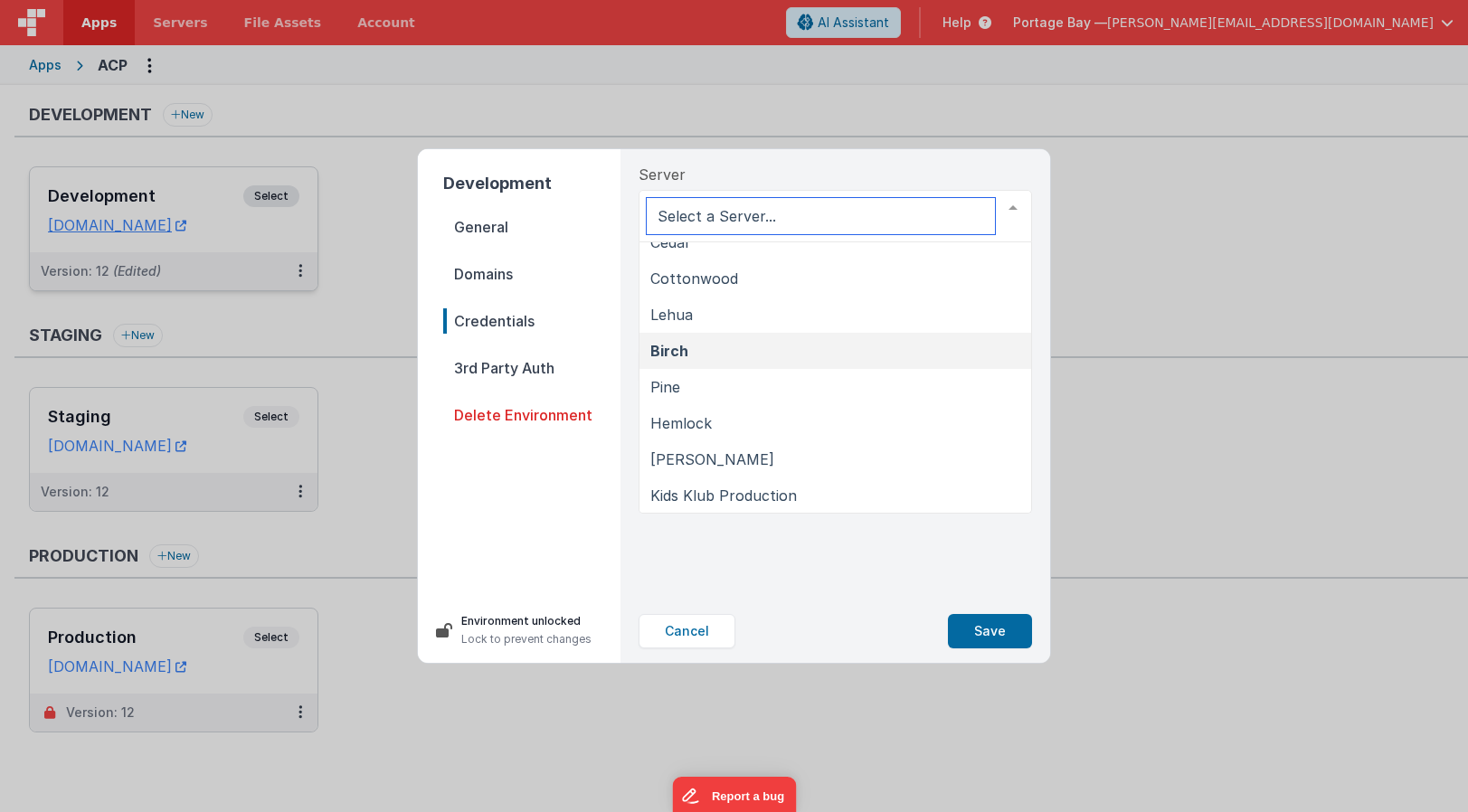
scroll to position [128, 0]
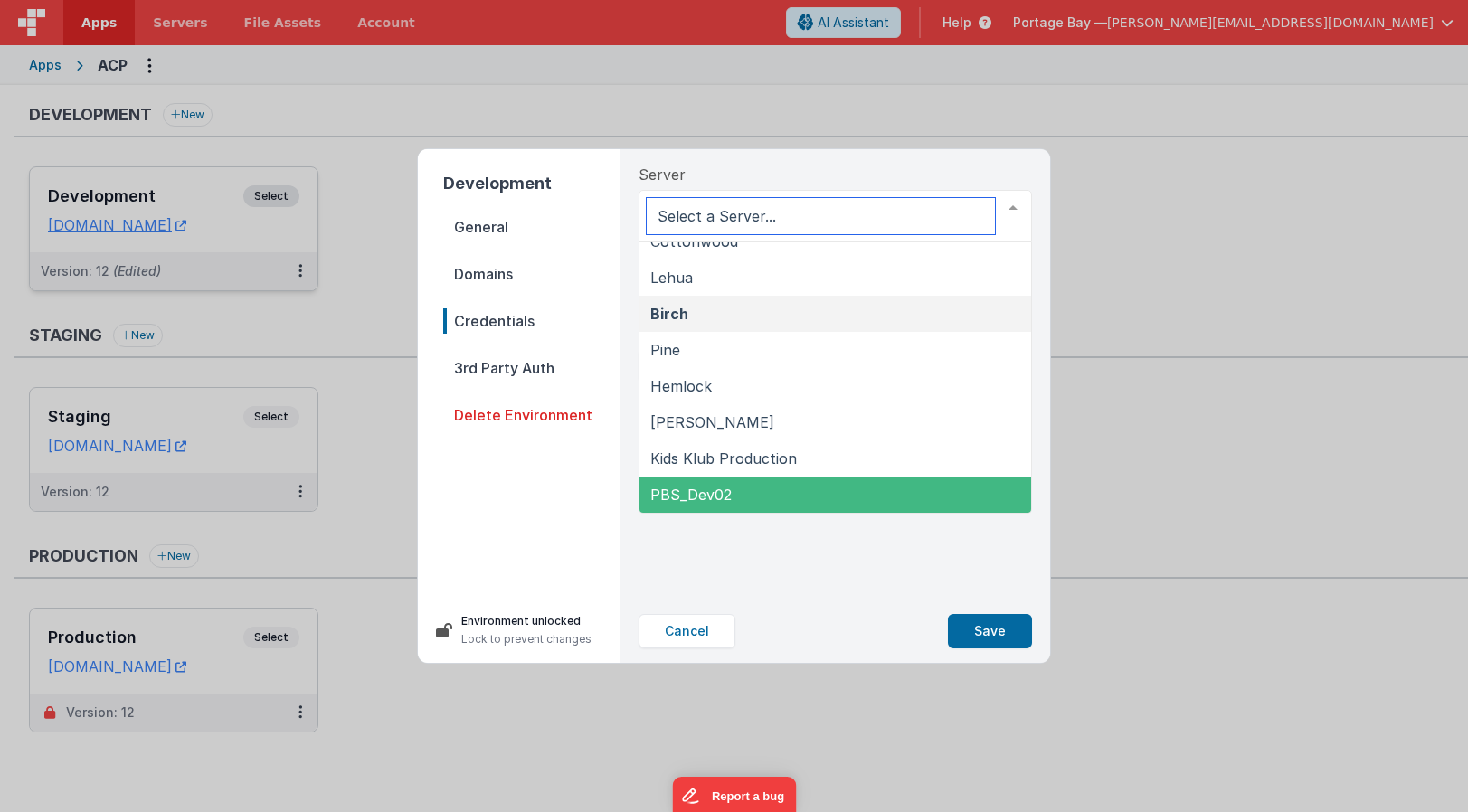
click at [761, 495] on span "PBS_Dev02" at bounding box center [835, 494] width 391 height 36
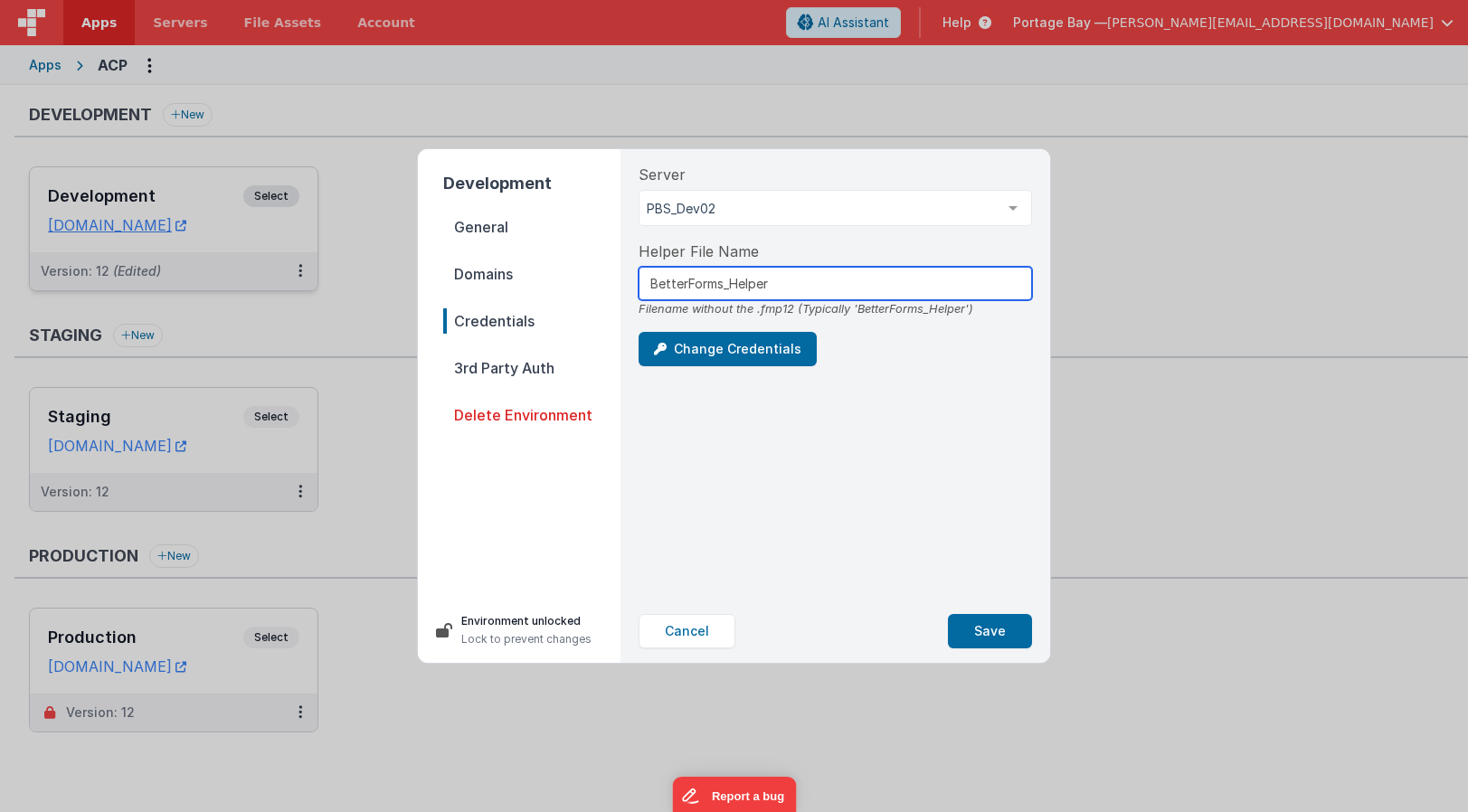
click at [796, 280] on input "BetterForms_Helper" at bounding box center [835, 283] width 393 height 33
type input "BetterForms_Helper_ac"
click at [871, 364] on div "Change Credentials" at bounding box center [835, 348] width 393 height 34
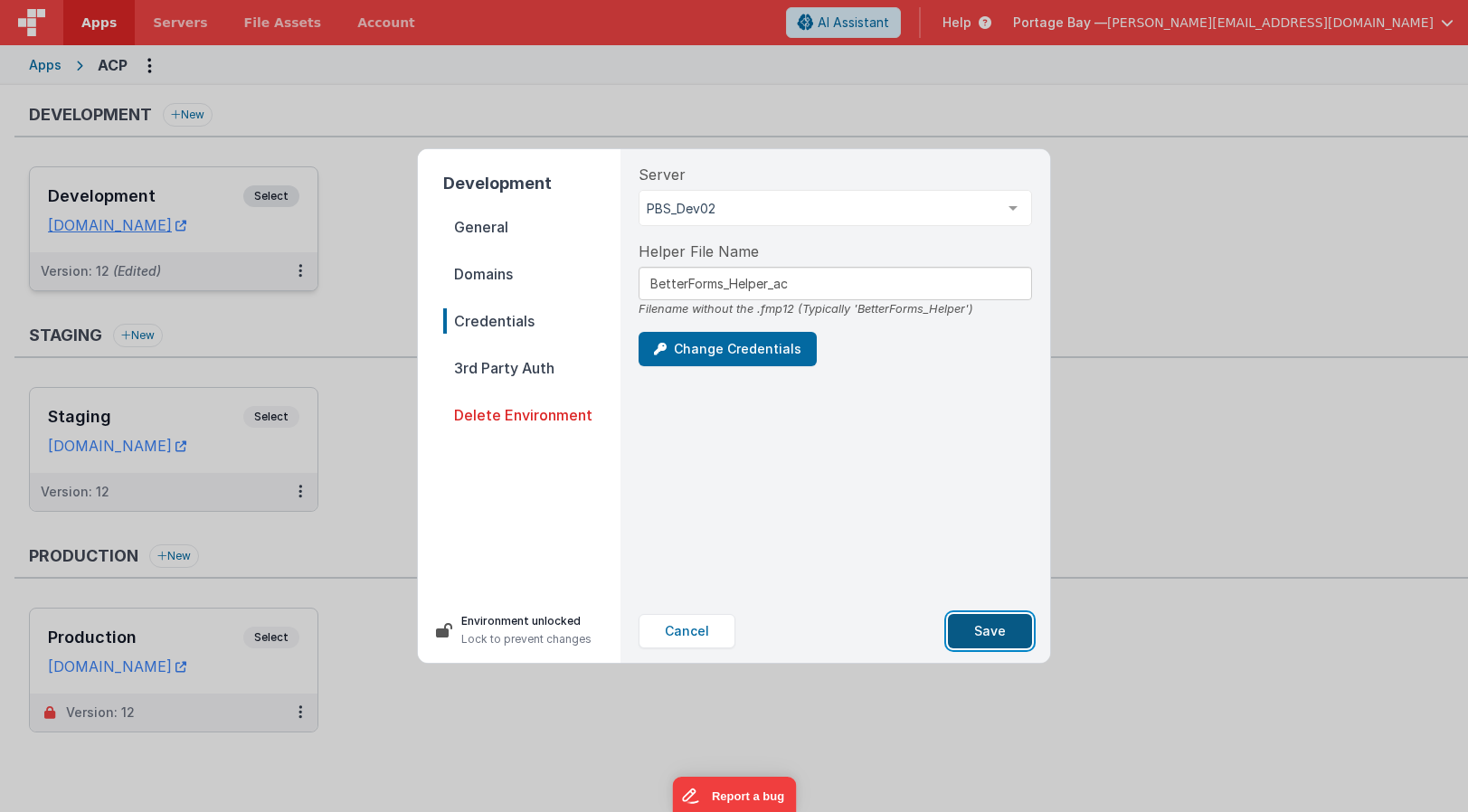
click at [989, 626] on button "Save" at bounding box center [990, 630] width 85 height 34
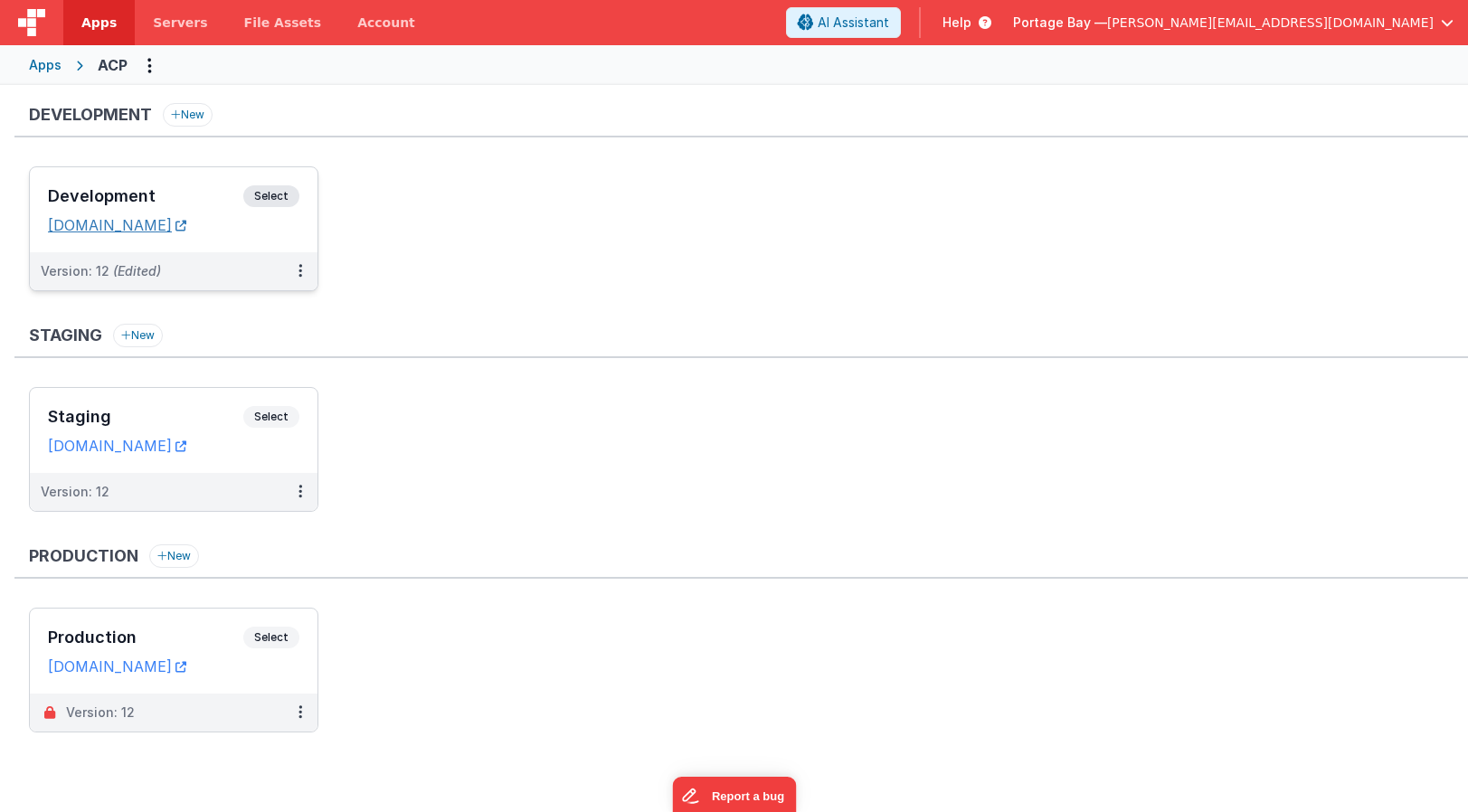
click at [161, 221] on link "[DOMAIN_NAME]" at bounding box center [117, 225] width 139 height 18
click at [470, 204] on ul "Development Select URLs [DOMAIN_NAME] Version: 12 (Edited)" at bounding box center [749, 238] width 1439 height 143
click at [94, 26] on span "Apps" at bounding box center [99, 23] width 35 height 18
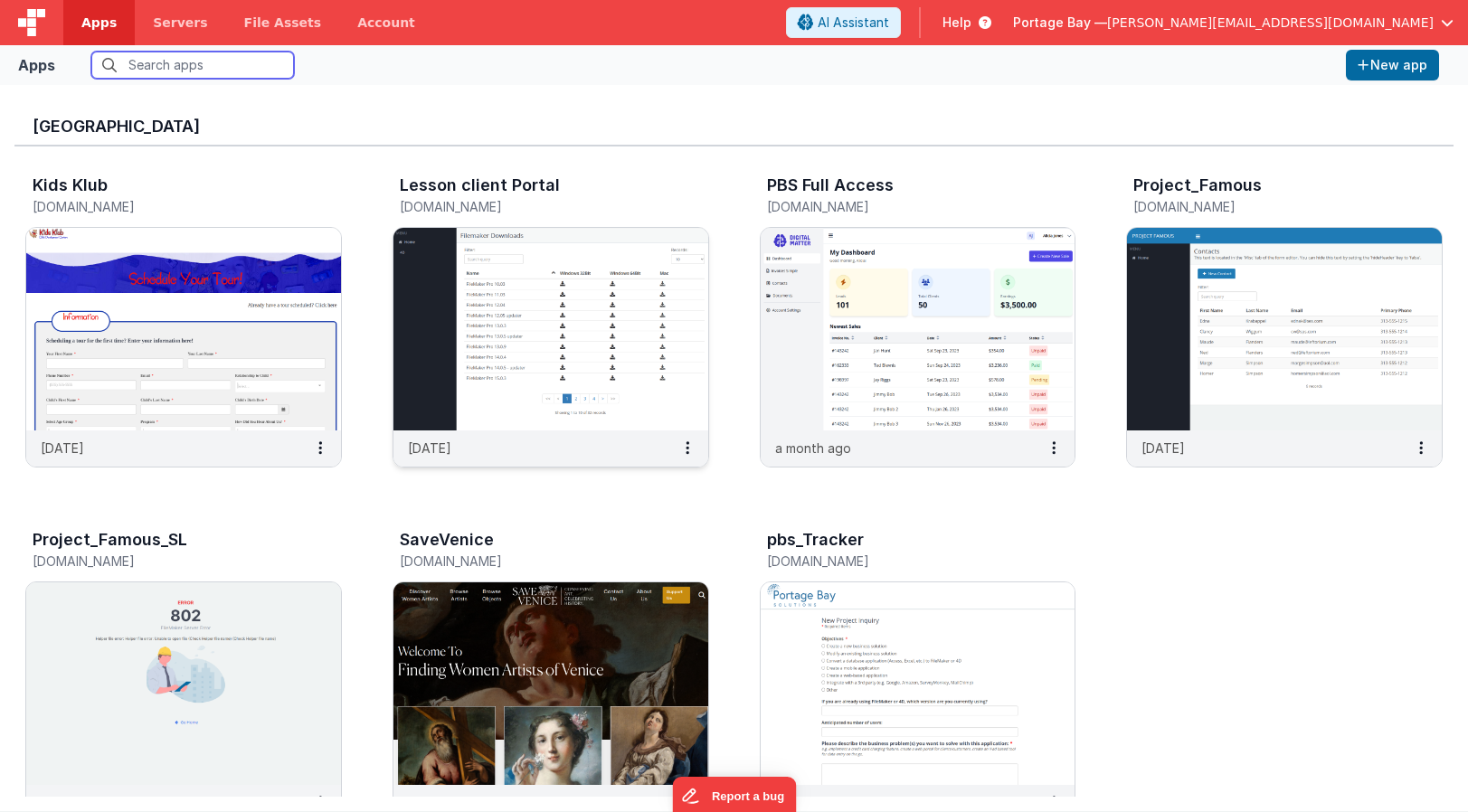
scroll to position [424, 0]
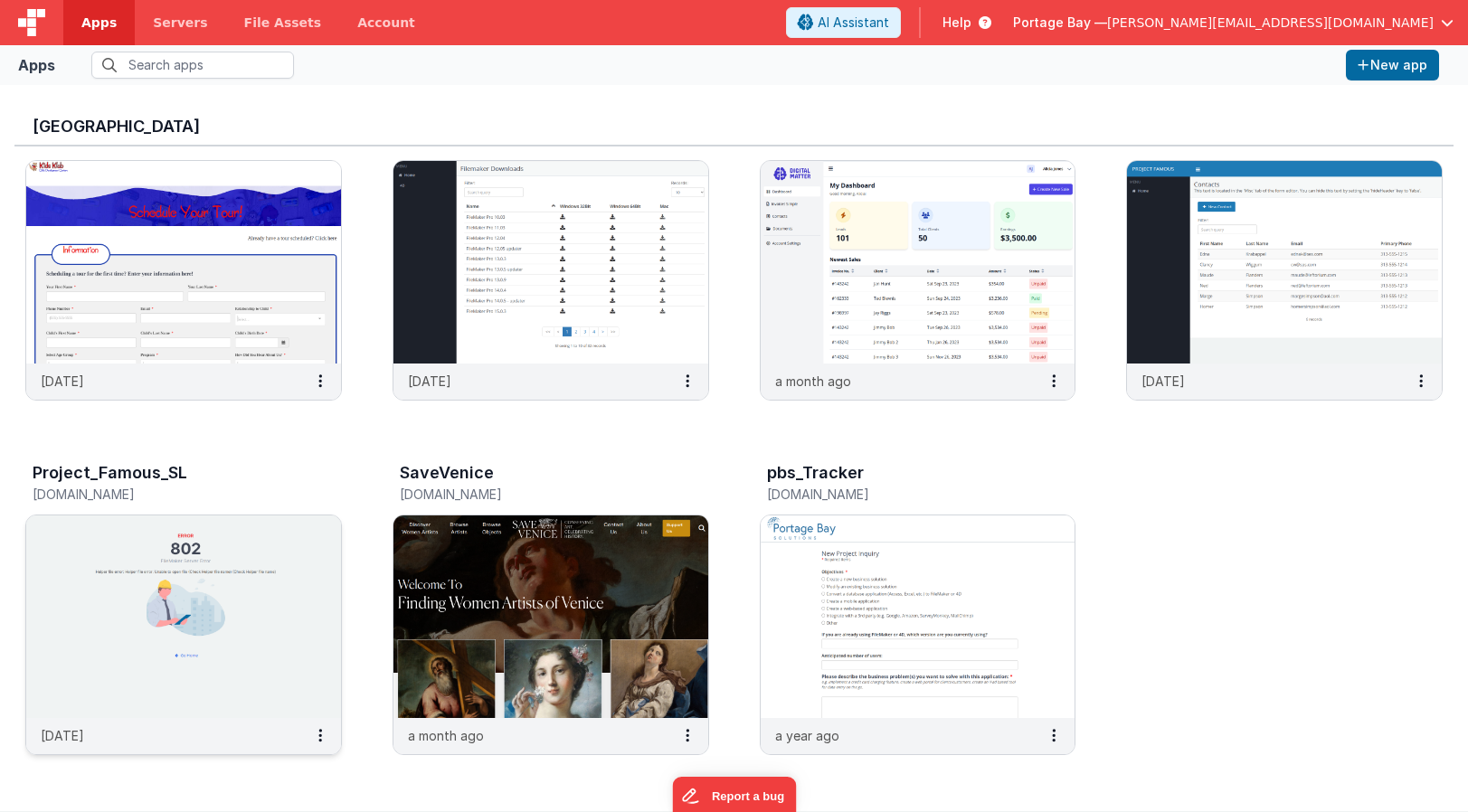
click at [101, 492] on h5 "[DOMAIN_NAME]" at bounding box center [164, 494] width 264 height 14
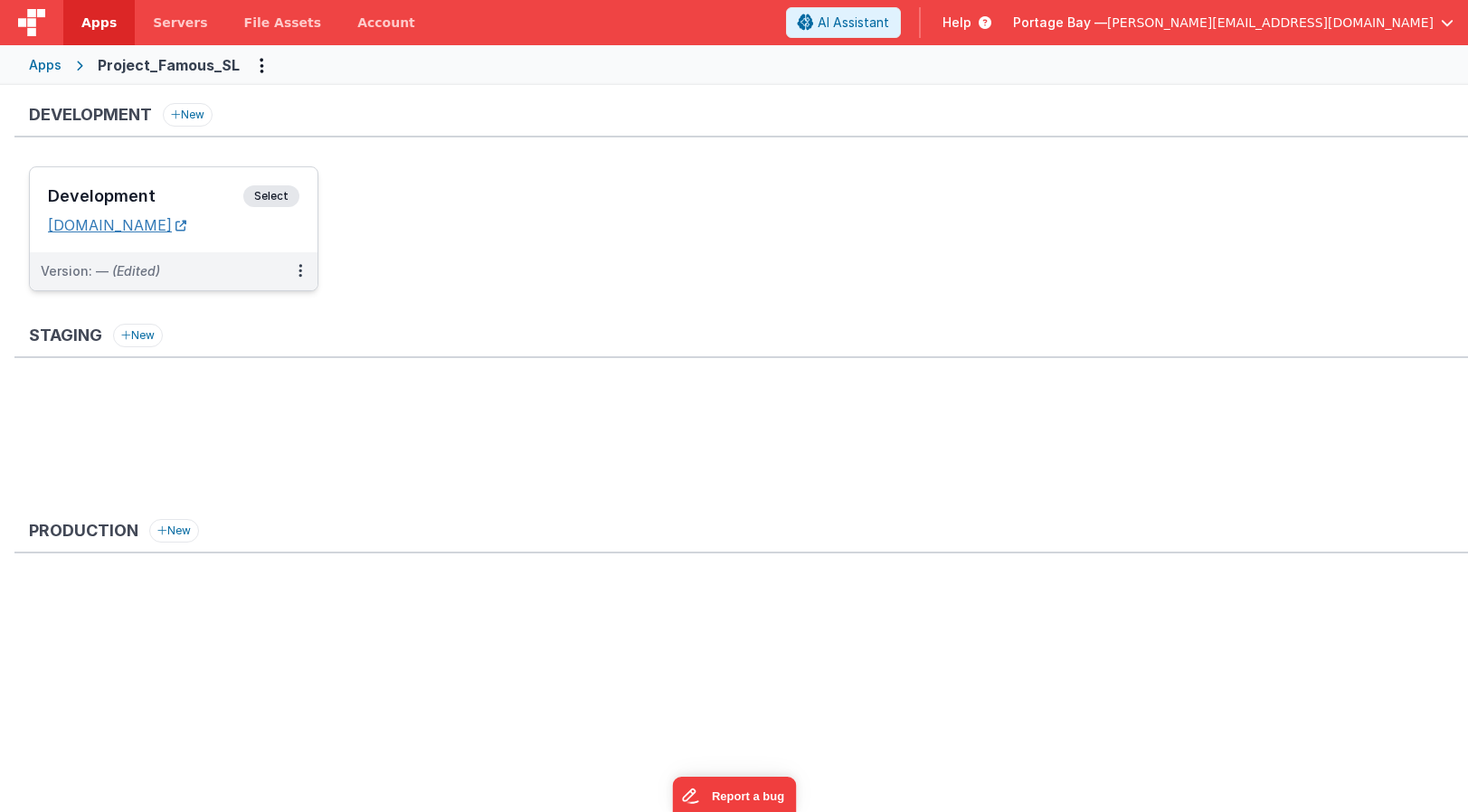
click at [186, 223] on link "[DOMAIN_NAME]" at bounding box center [117, 225] width 139 height 18
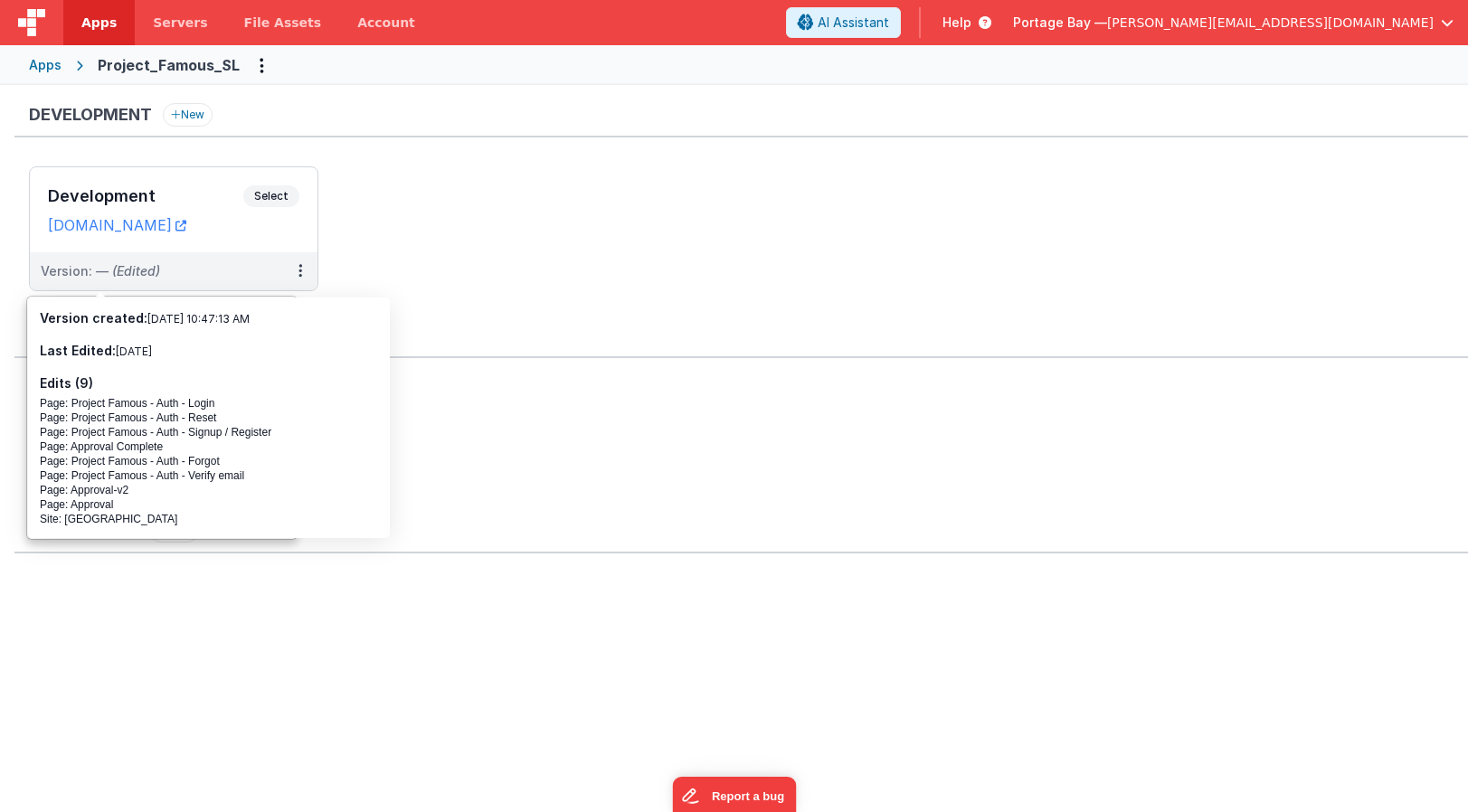
click at [97, 17] on span "Apps" at bounding box center [99, 23] width 35 height 18
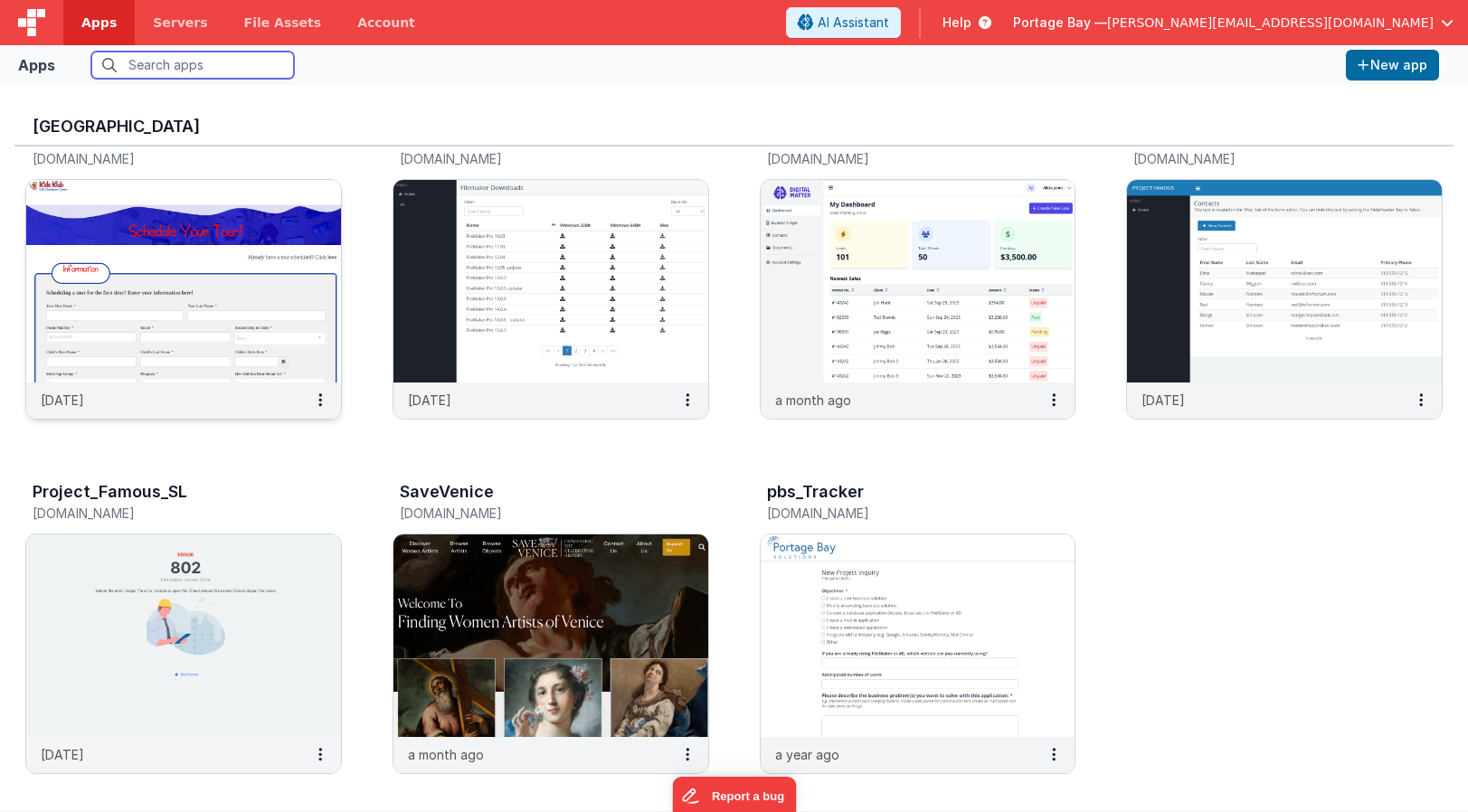
scroll to position [410, 0]
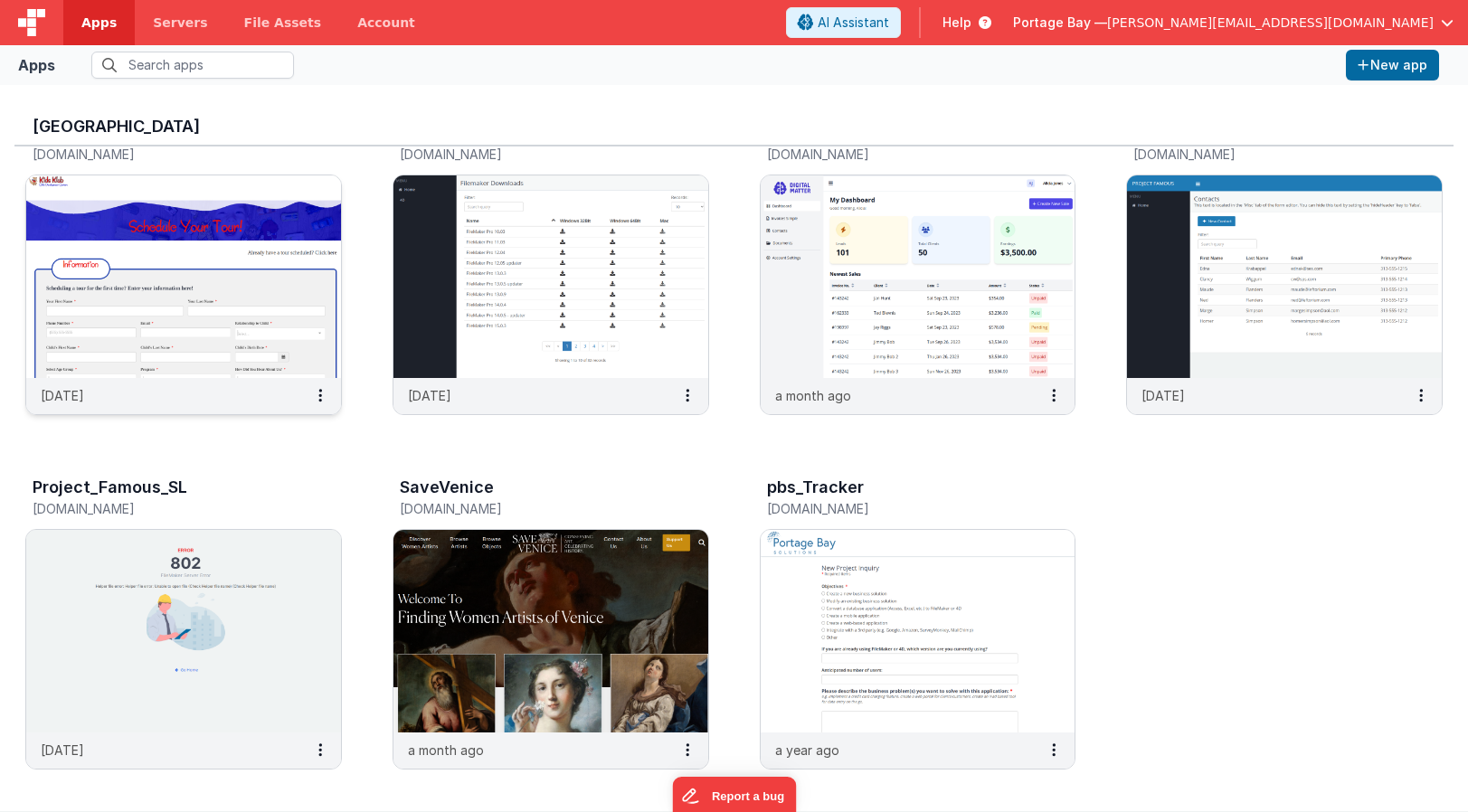
click at [138, 213] on img at bounding box center [184, 276] width 315 height 203
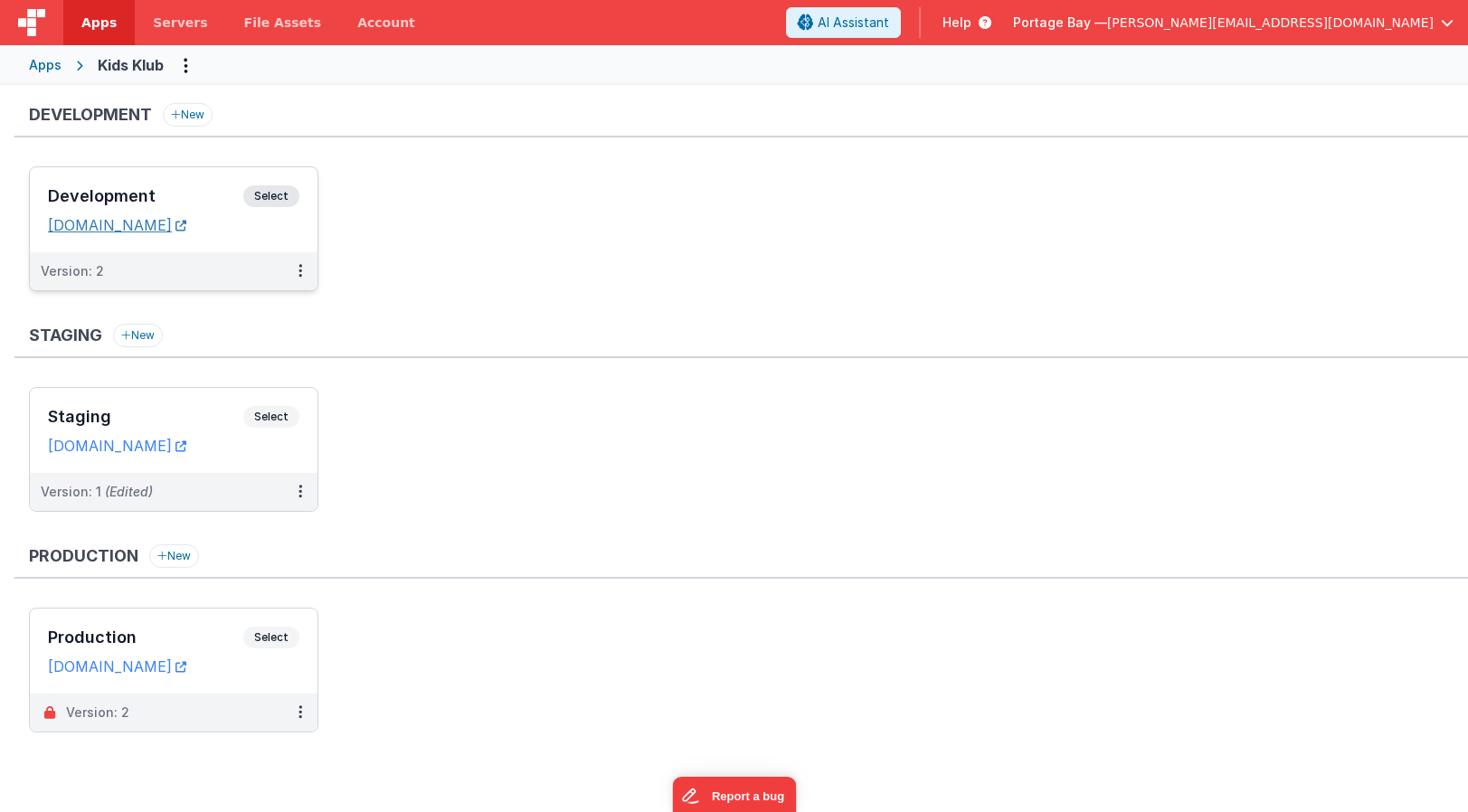
click at [135, 224] on link "[DOMAIN_NAME]" at bounding box center [117, 225] width 139 height 18
click at [136, 667] on link "[DOMAIN_NAME]" at bounding box center [117, 667] width 139 height 18
click at [92, 21] on span "Apps" at bounding box center [99, 23] width 35 height 18
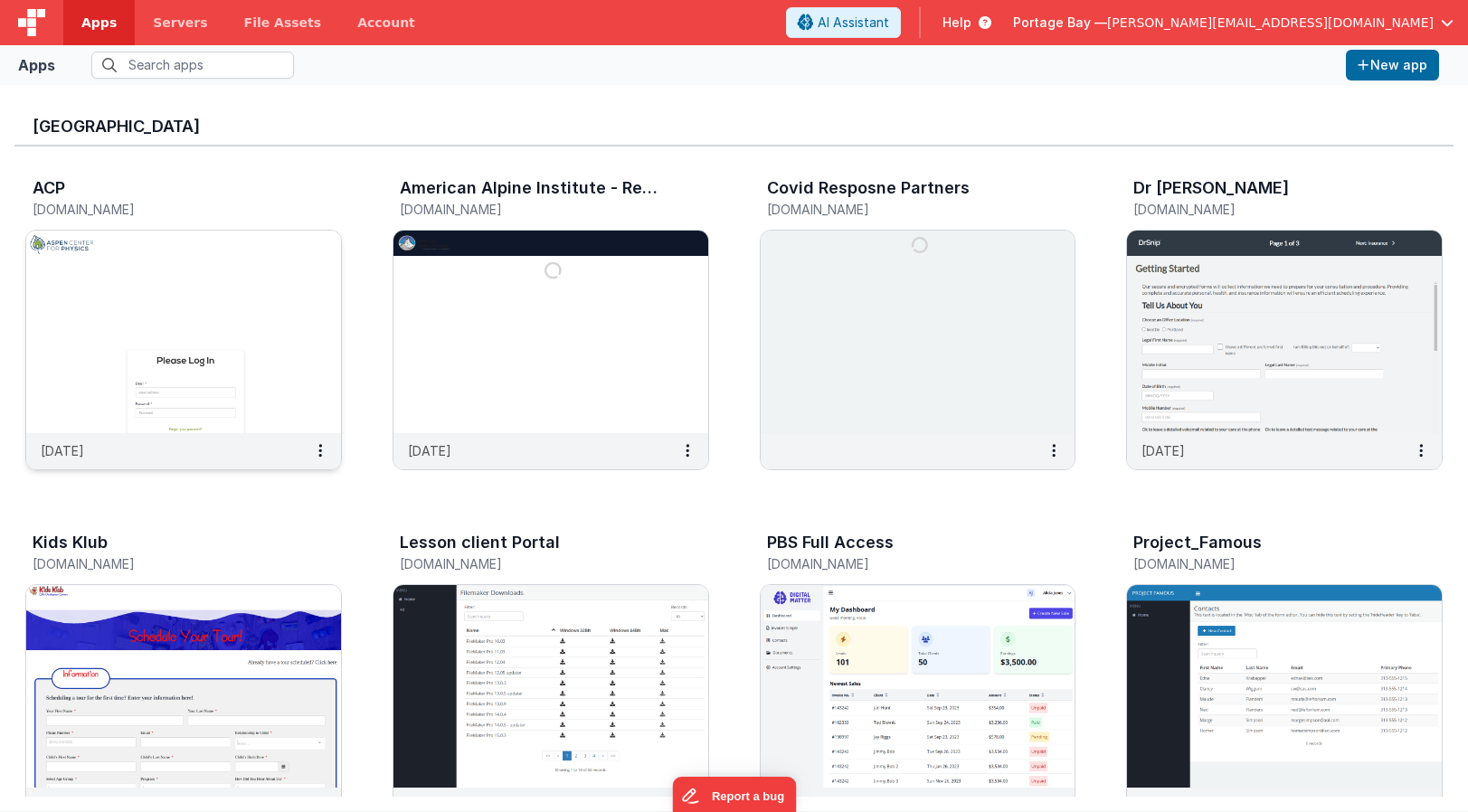
click at [150, 277] on img at bounding box center [184, 332] width 315 height 203
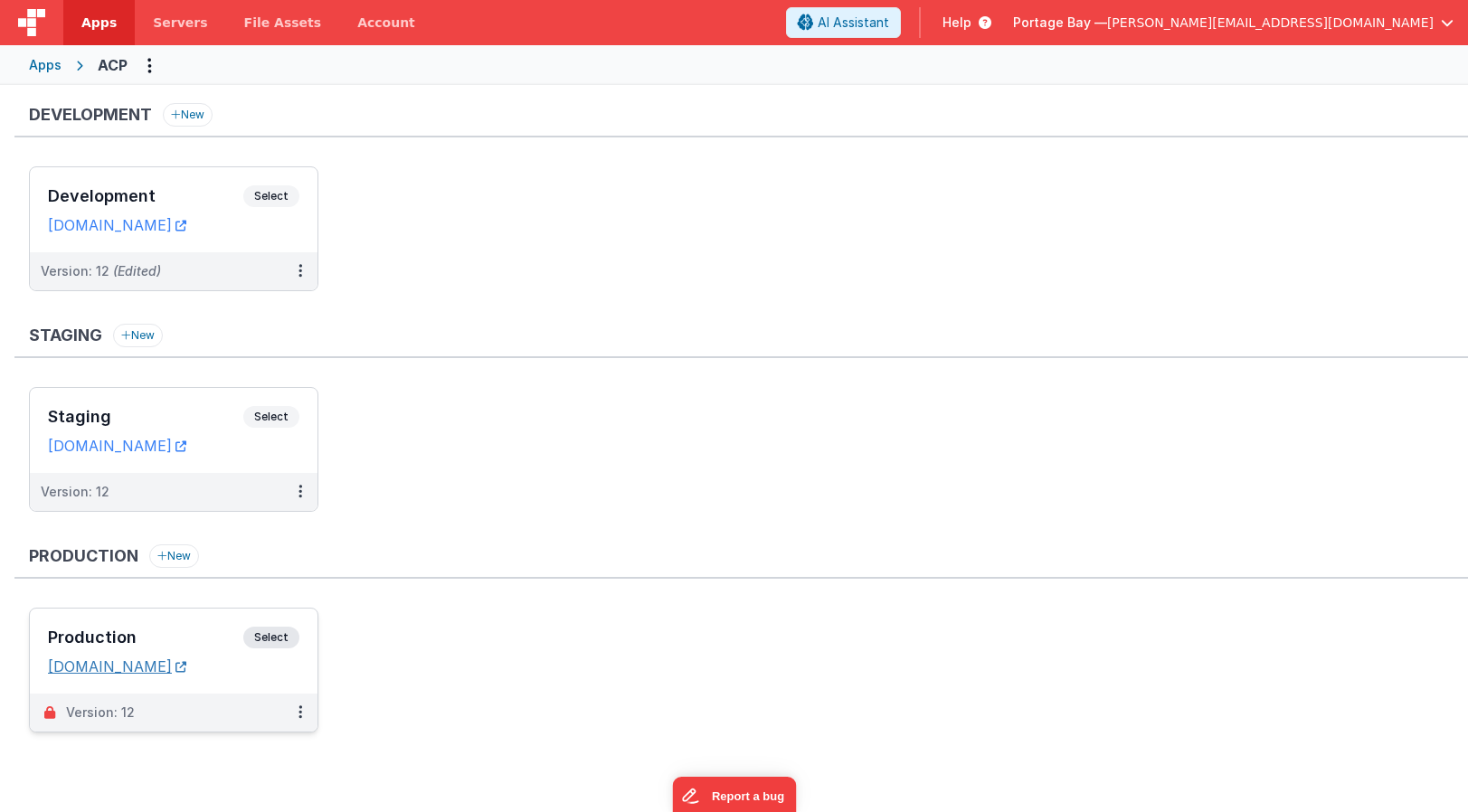
click at [118, 662] on link "[DOMAIN_NAME]" at bounding box center [117, 667] width 139 height 18
click at [89, 10] on link "Apps" at bounding box center [99, 22] width 72 height 45
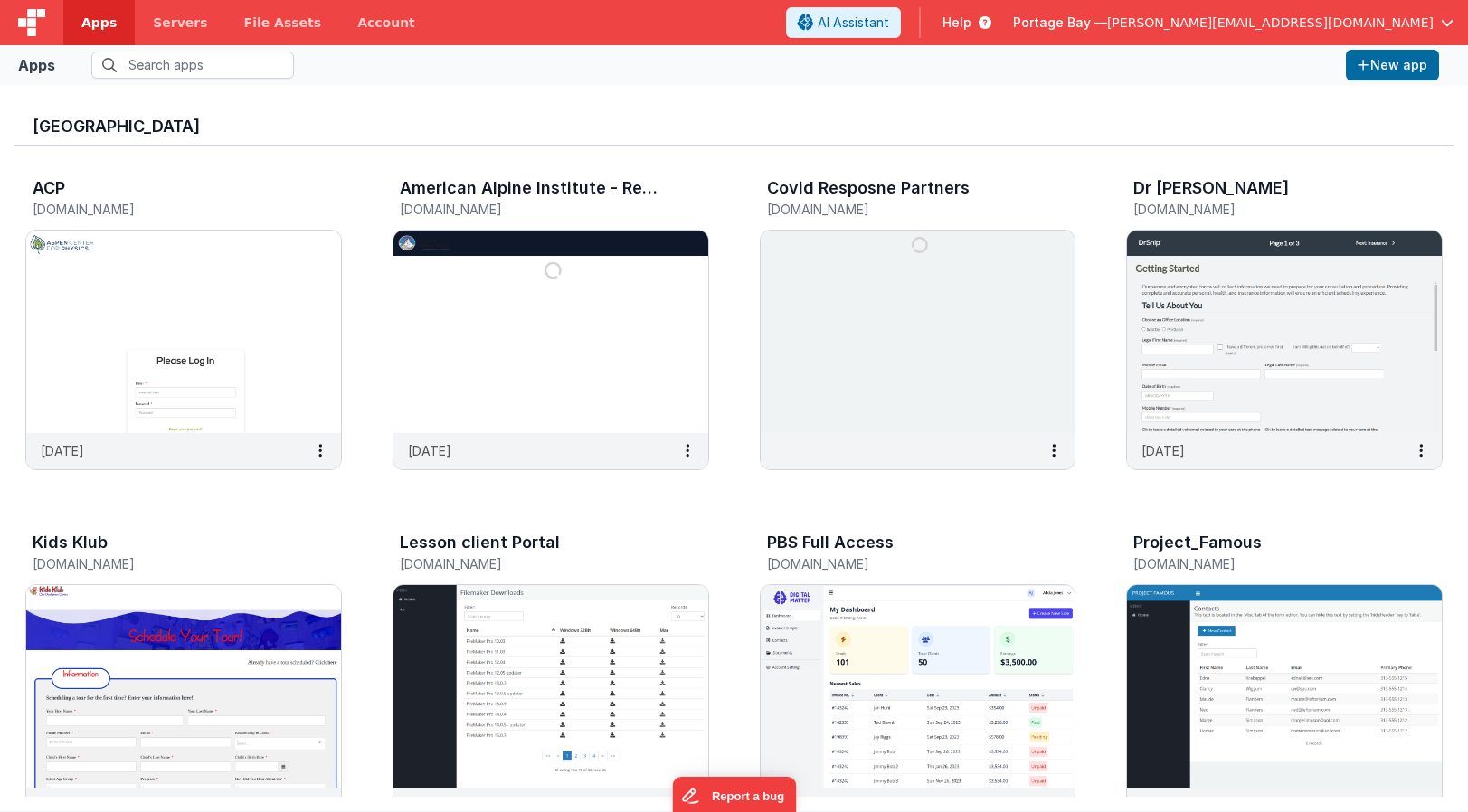
click at [1107, 24] on span "Portage Bay —" at bounding box center [1060, 23] width 94 height 18
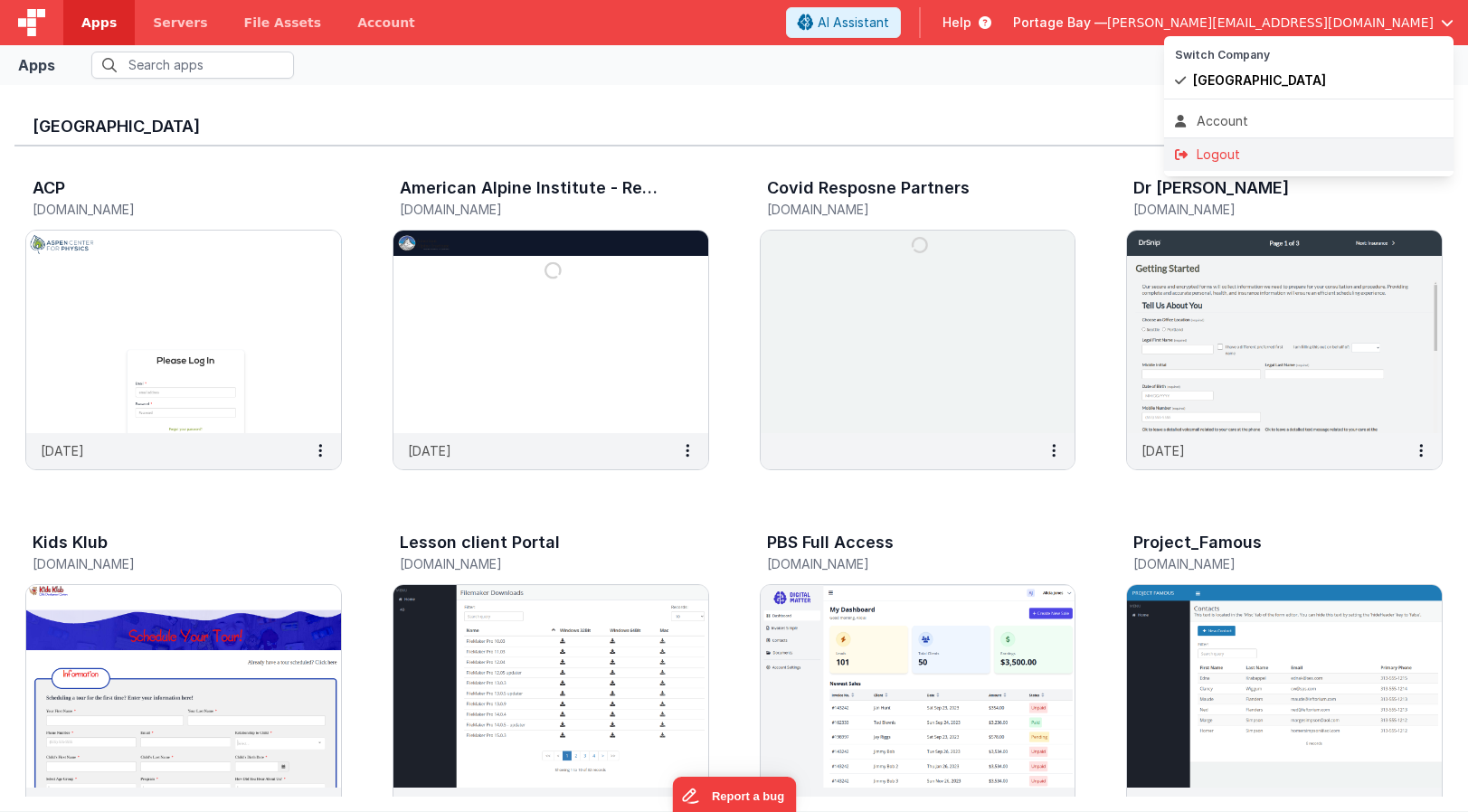
click at [1238, 151] on div "Logout" at bounding box center [1308, 154] width 267 height 18
